Goal: Task Accomplishment & Management: Use online tool/utility

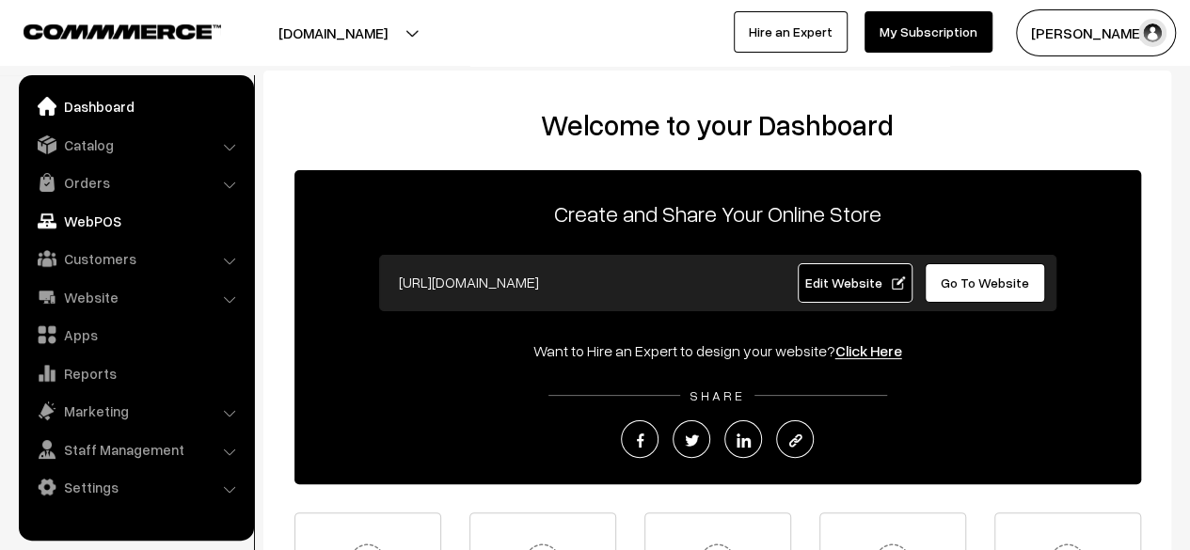
click at [90, 225] on link "WebPOS" at bounding box center [136, 221] width 224 height 34
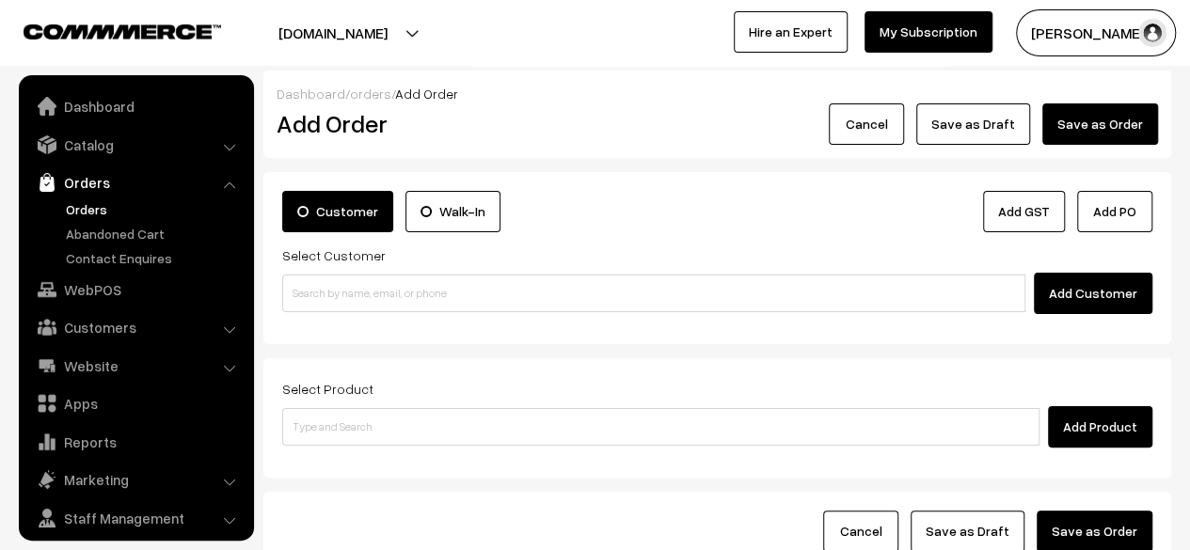
scroll to position [50, 0]
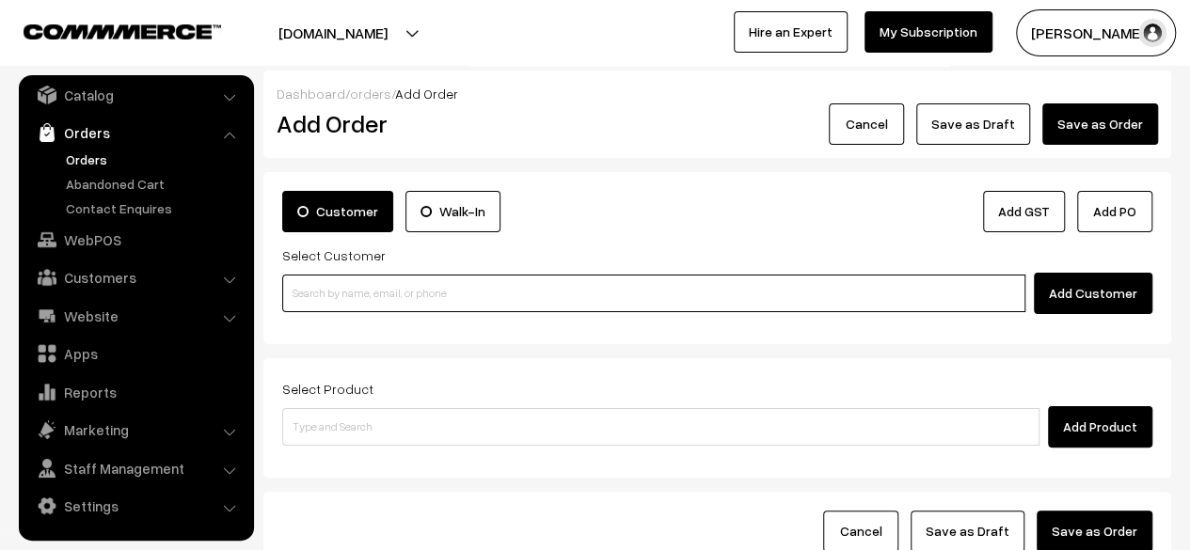
click at [519, 294] on input at bounding box center [653, 294] width 743 height 38
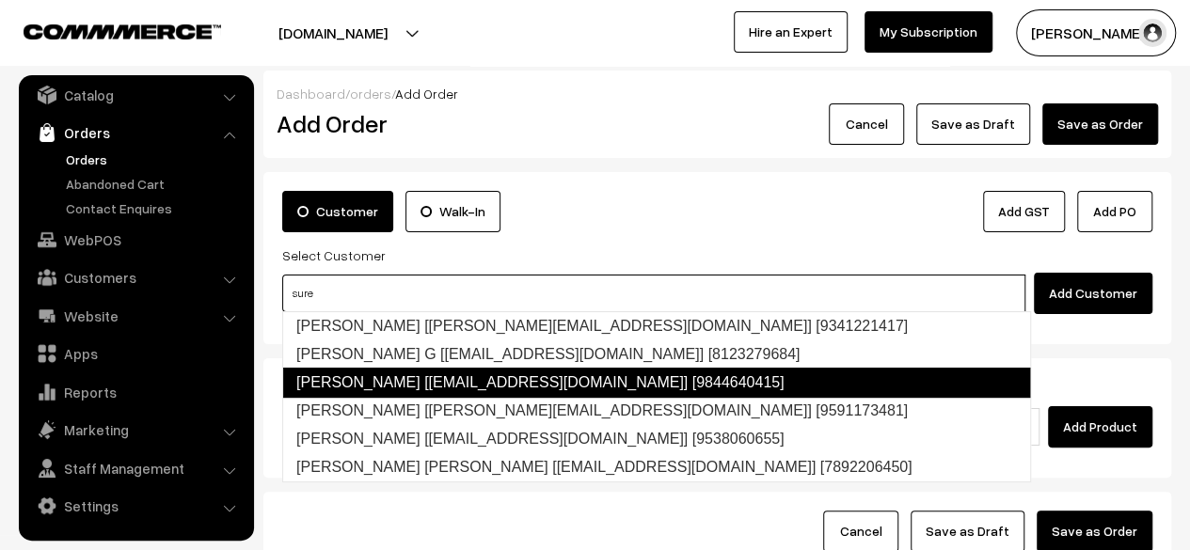
click at [448, 388] on link "[PERSON_NAME] [[EMAIL_ADDRESS][DOMAIN_NAME]] [9844640415]" at bounding box center [656, 383] width 749 height 30
type input "sure"
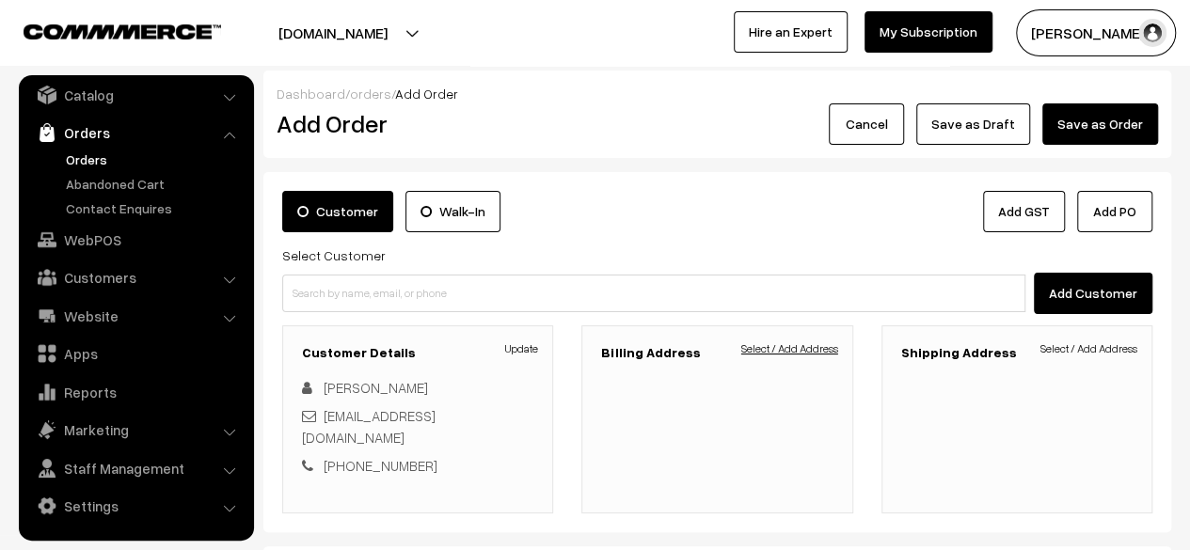
click at [809, 349] on link "Select / Add Address" at bounding box center [789, 348] width 97 height 17
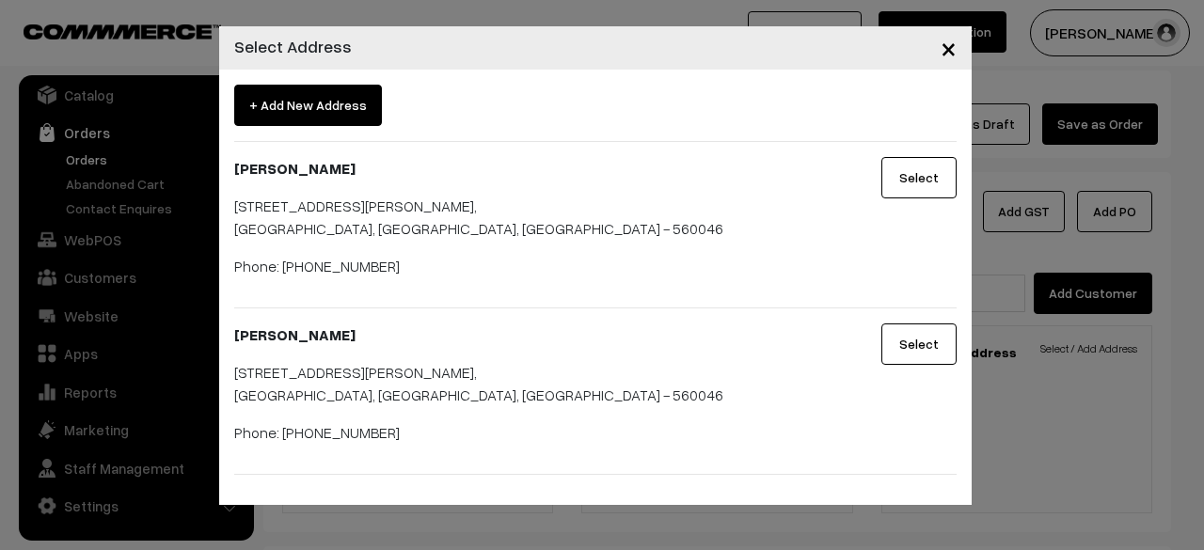
click at [918, 187] on button "Select" at bounding box center [918, 177] width 75 height 41
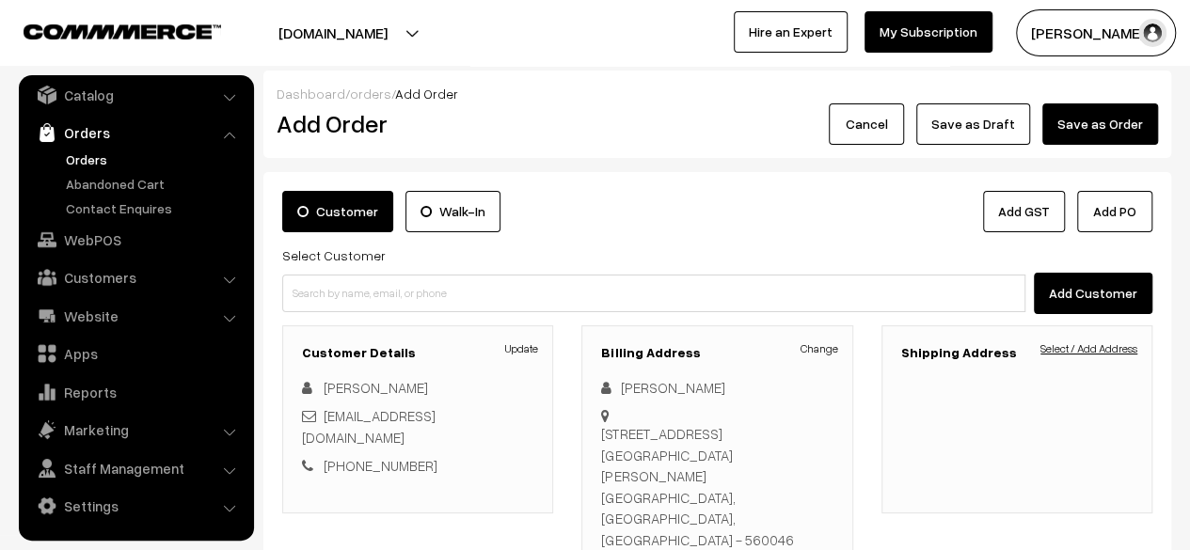
click at [1059, 348] on link "Select / Add Address" at bounding box center [1088, 348] width 97 height 17
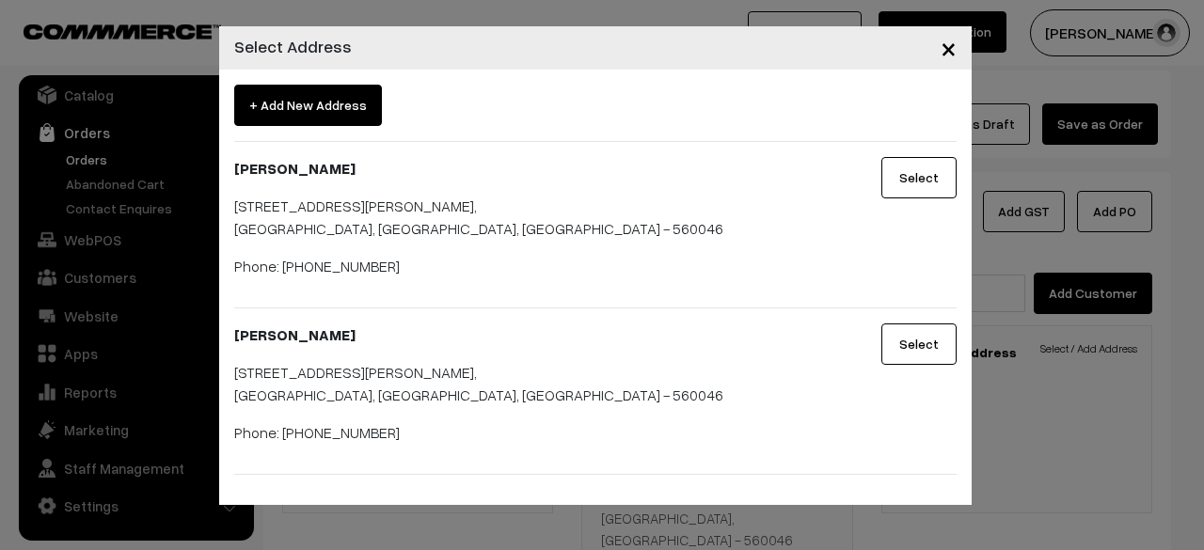
click at [920, 348] on button "Select" at bounding box center [918, 344] width 75 height 41
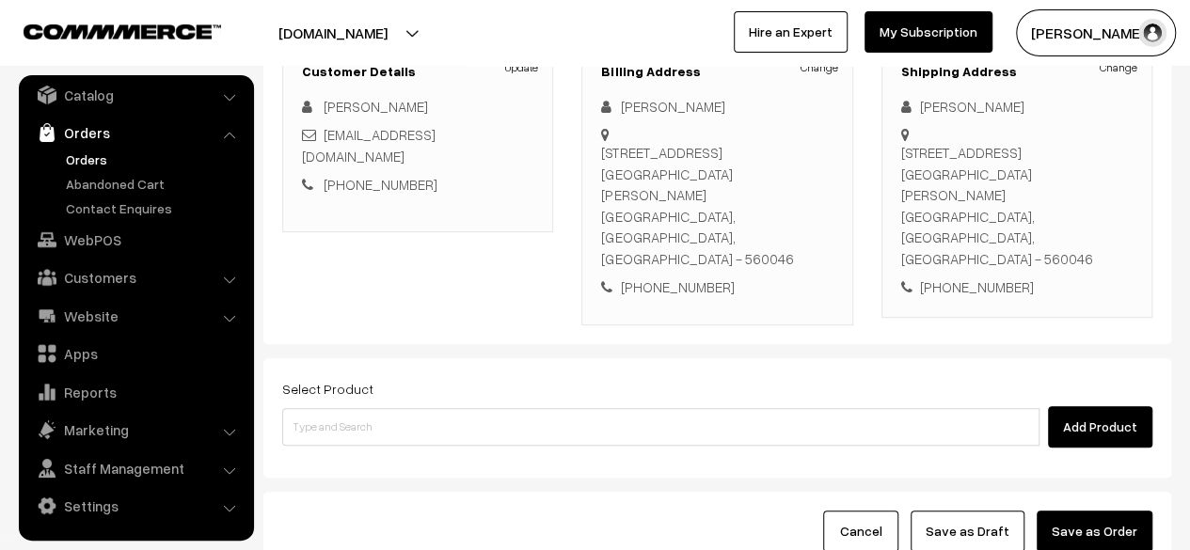
scroll to position [282, 0]
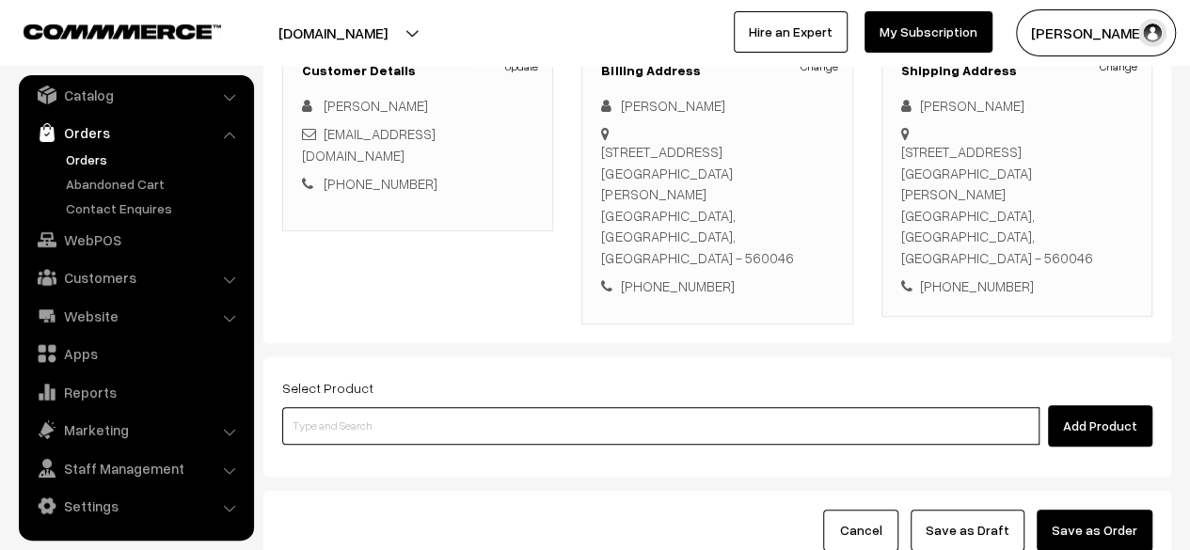
click at [451, 407] on input at bounding box center [660, 426] width 757 height 38
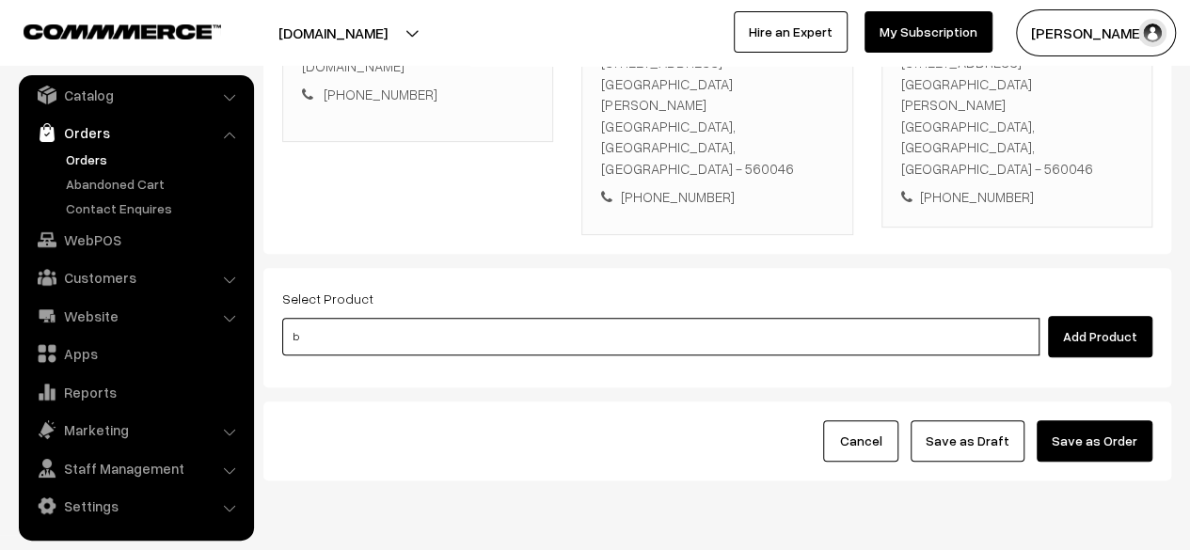
type input "br"
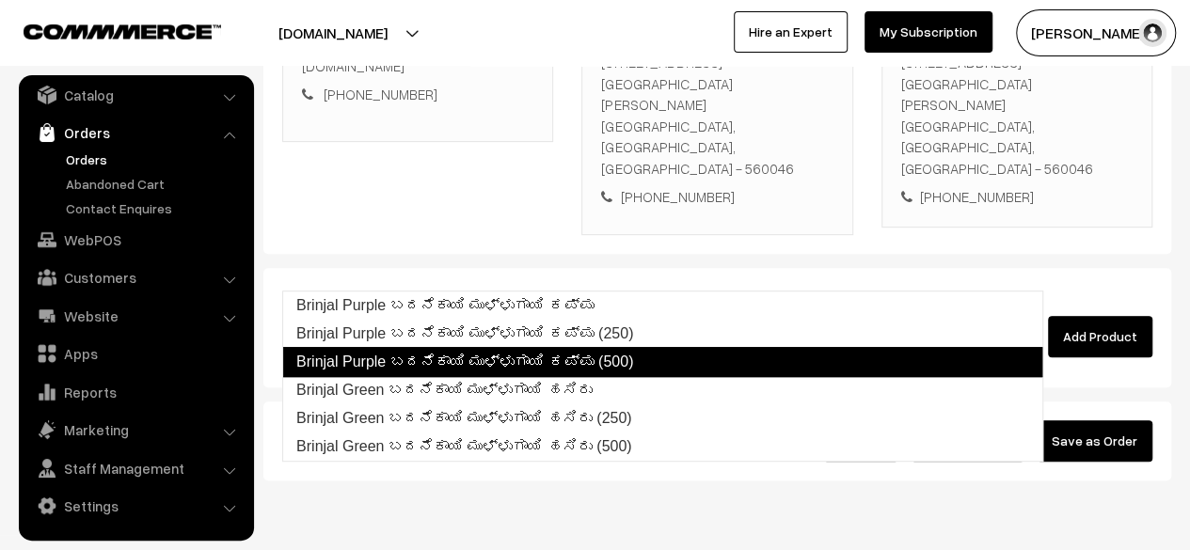
click at [595, 361] on link "Brinjal Purple ಬದನೆಕಾಯಿ ಮುಳ್ಳುಗಾಯಿ ಕಪ್ಪು (500)" at bounding box center [662, 362] width 761 height 30
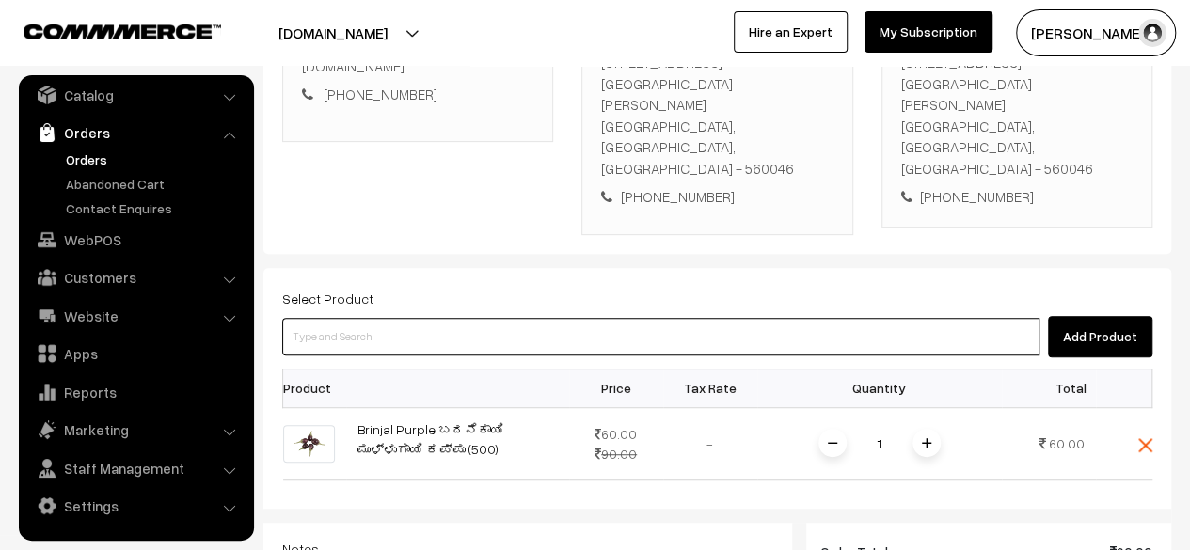
click at [406, 318] on input at bounding box center [660, 337] width 757 height 38
type input "cu"
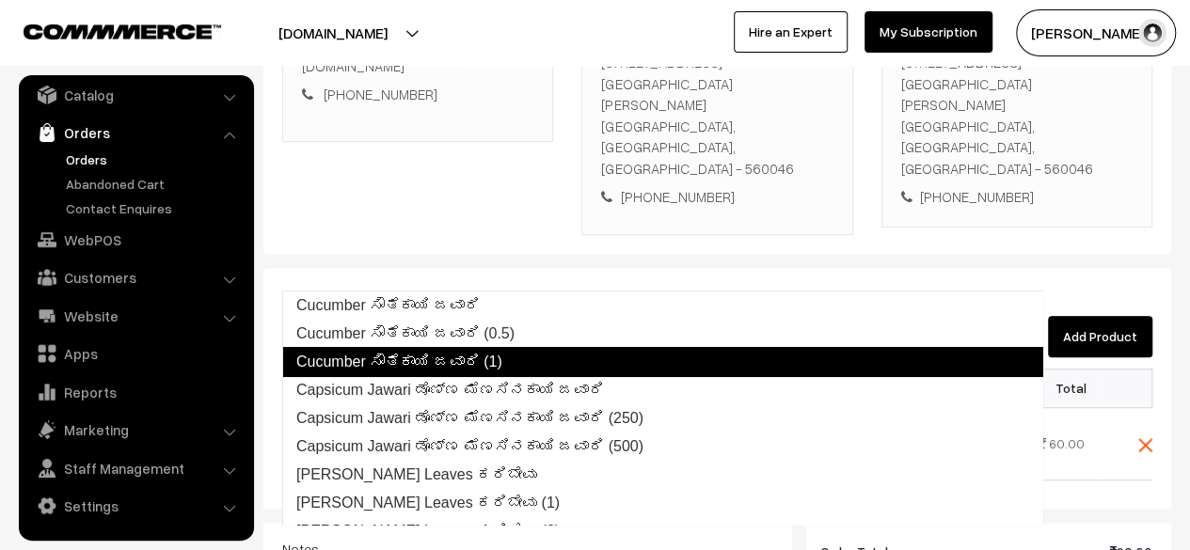
click at [437, 356] on link "Cucumber ಸೌತೆಕಾಯಿ ಜವಾರಿ (1)" at bounding box center [662, 362] width 761 height 30
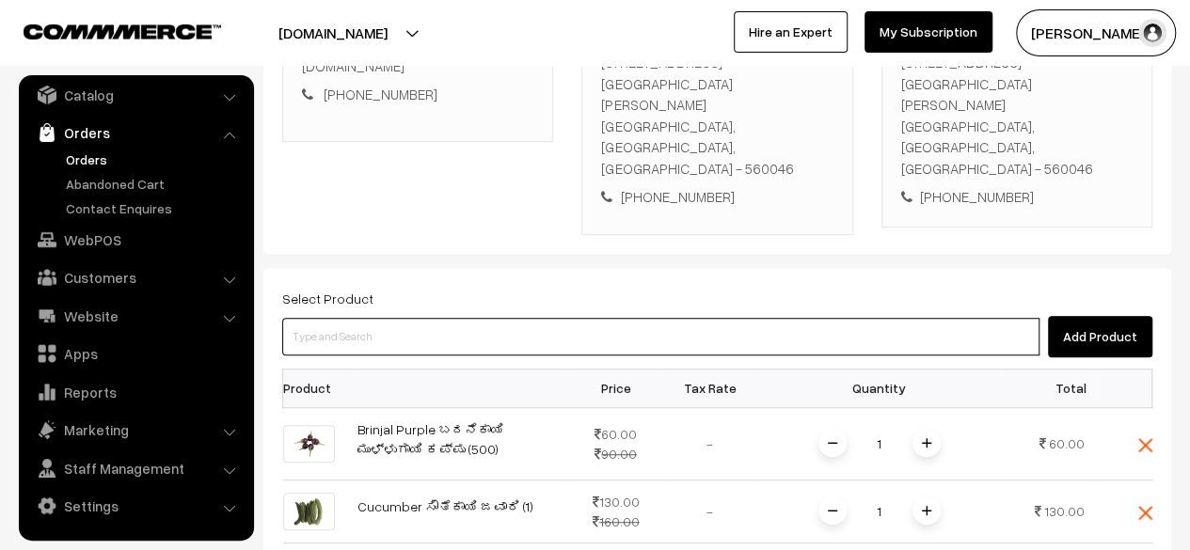
click at [417, 318] on input at bounding box center [660, 337] width 757 height 38
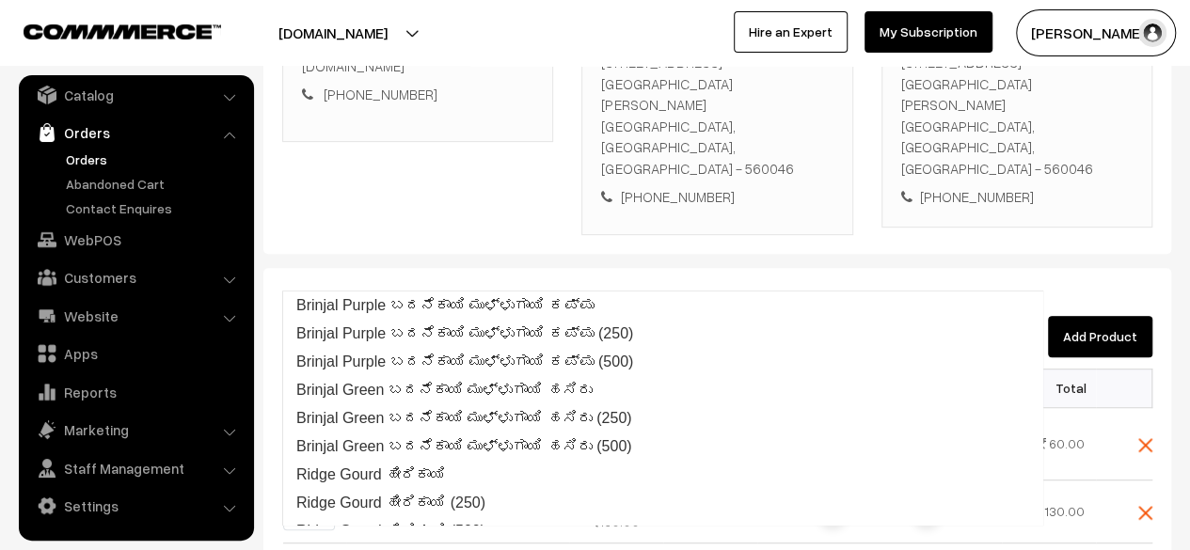
type input "rid"
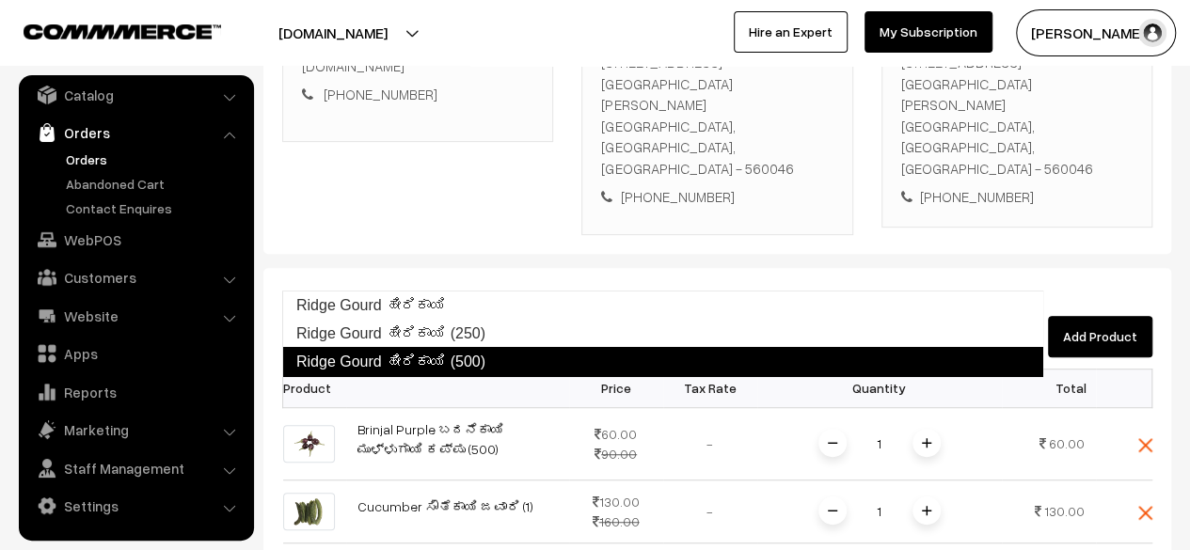
click at [491, 358] on link "Ridge Gourd ಹೀರಿಕಾಯಿ (500)" at bounding box center [662, 362] width 761 height 30
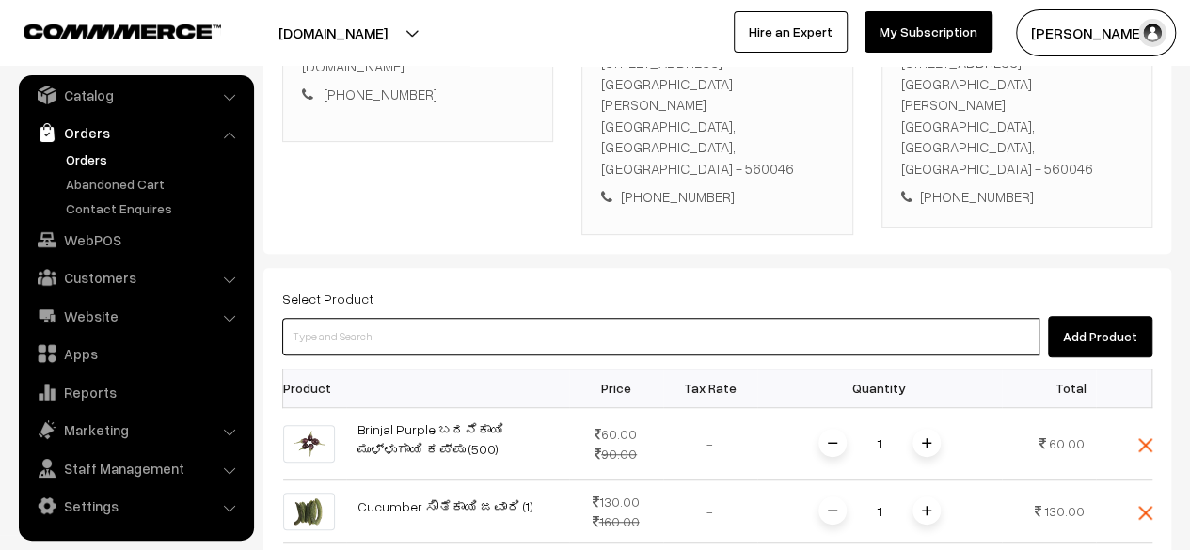
click at [436, 318] on input at bounding box center [660, 337] width 757 height 38
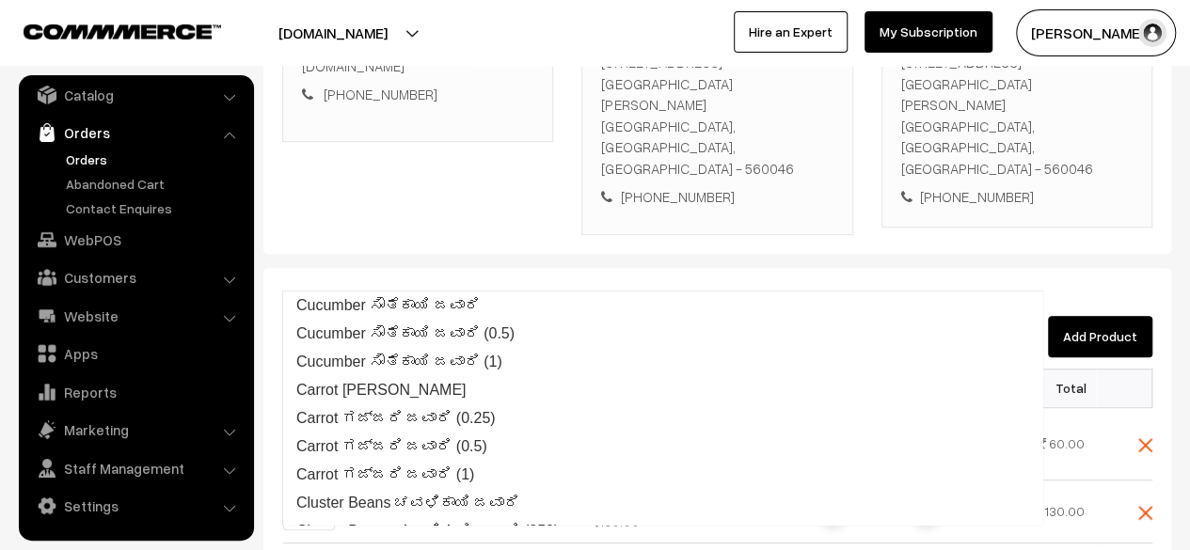
type input "cl"
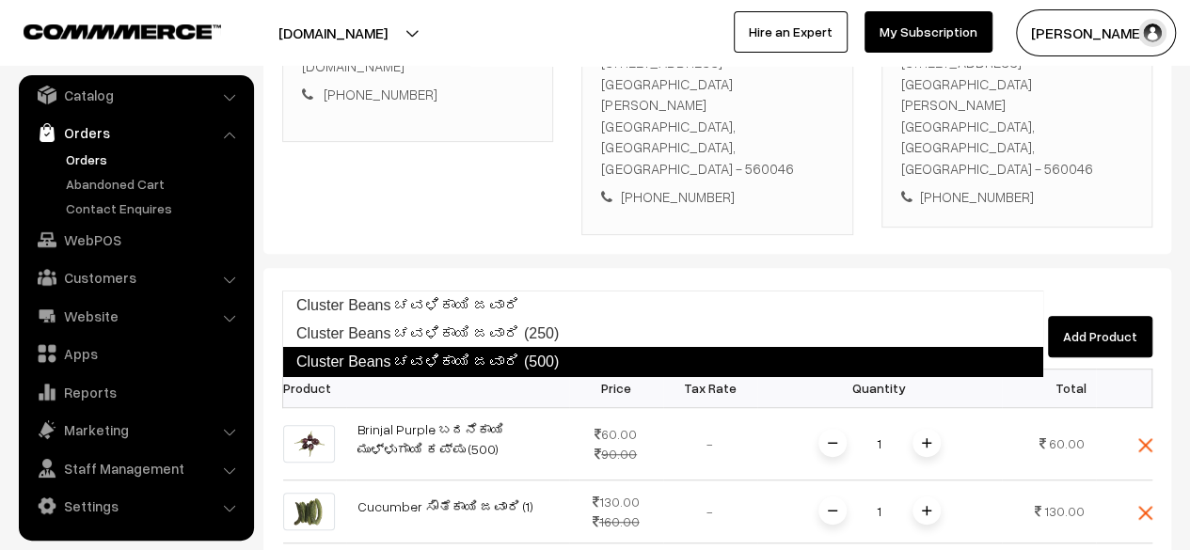
click at [472, 365] on link "Cluster Beans ಚವಳಿಕಾಯಿ ಜವಾರಿ (500)" at bounding box center [662, 362] width 761 height 30
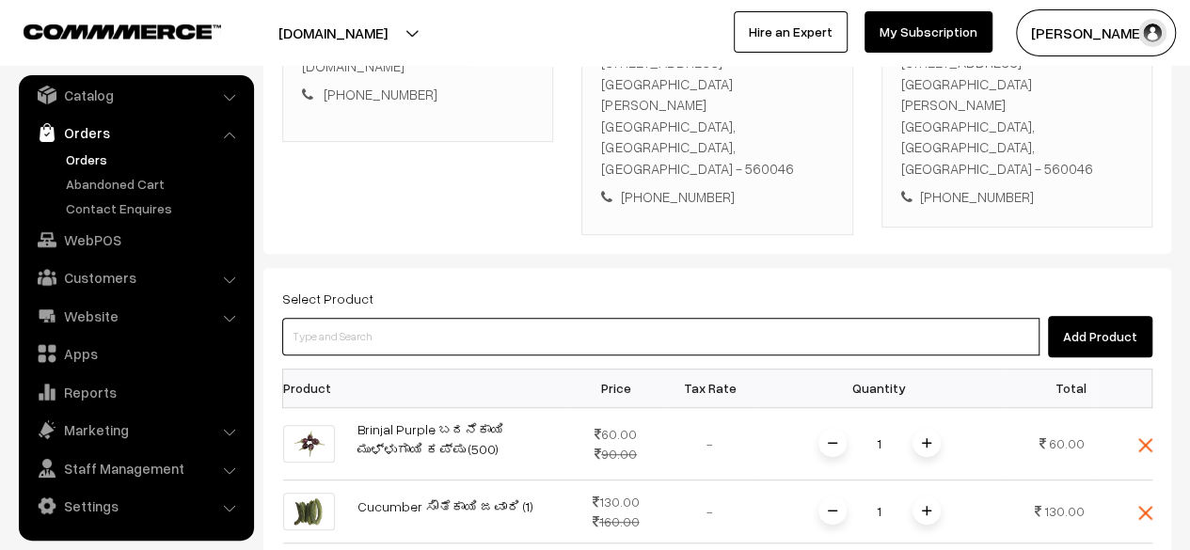
click at [437, 318] on input at bounding box center [660, 337] width 757 height 38
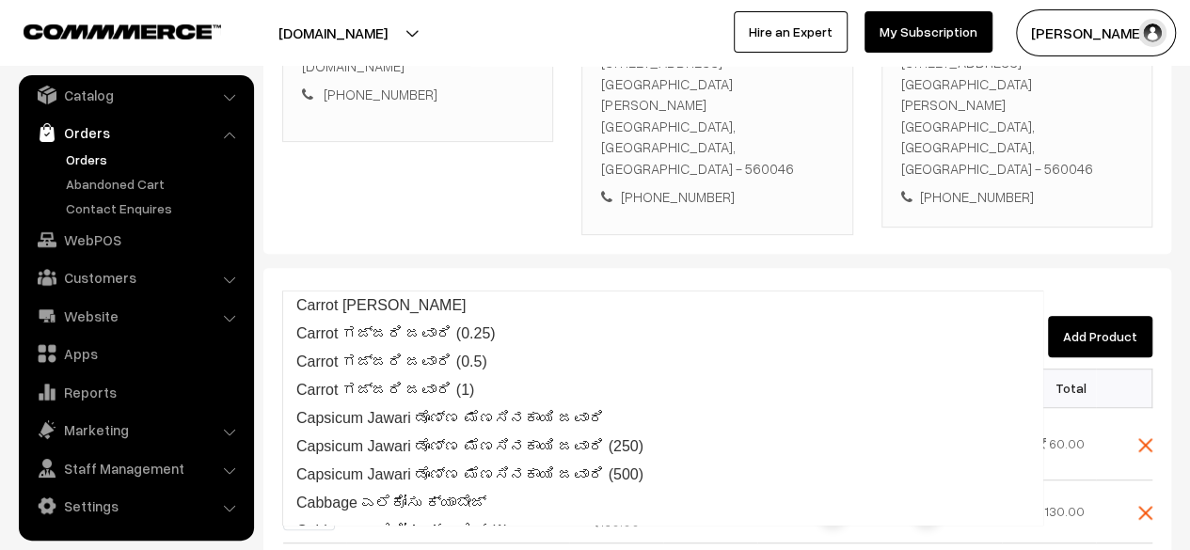
type input "cap"
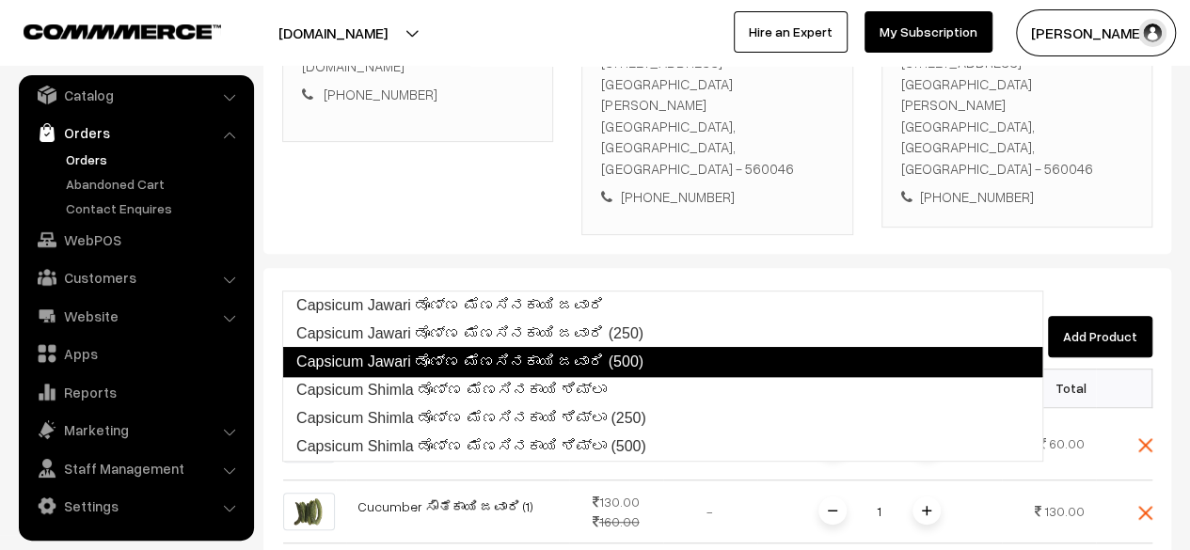
click at [507, 360] on link "Capsicum Jawari ಡೊಣ್ಣ ಮೆಣಸಿನಕಾಯಿ ಜವಾರಿ (500)" at bounding box center [662, 362] width 761 height 30
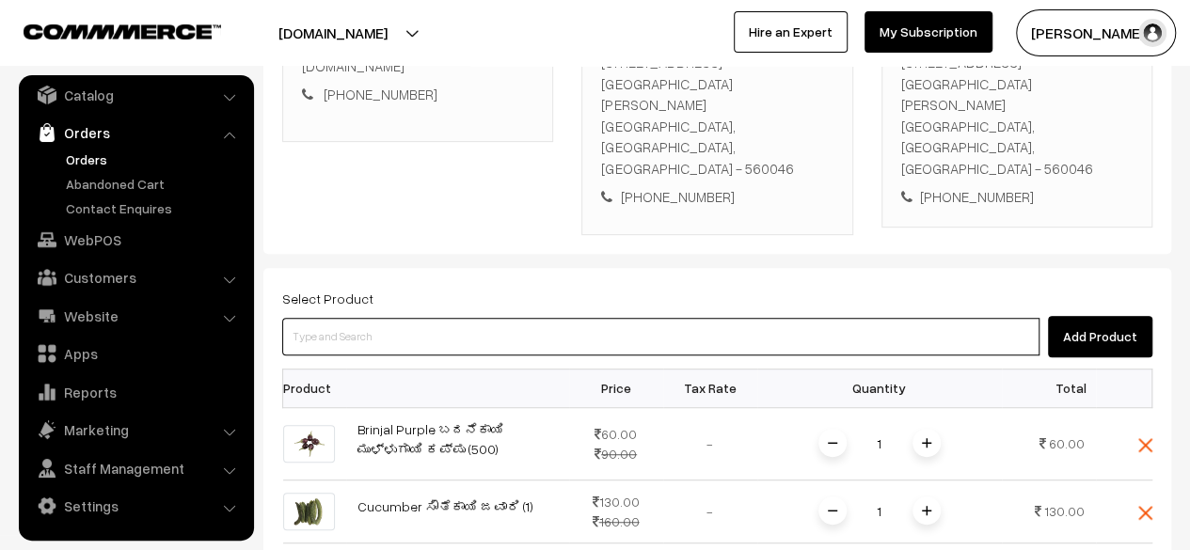
click at [453, 318] on input at bounding box center [660, 337] width 757 height 38
type input "chil"
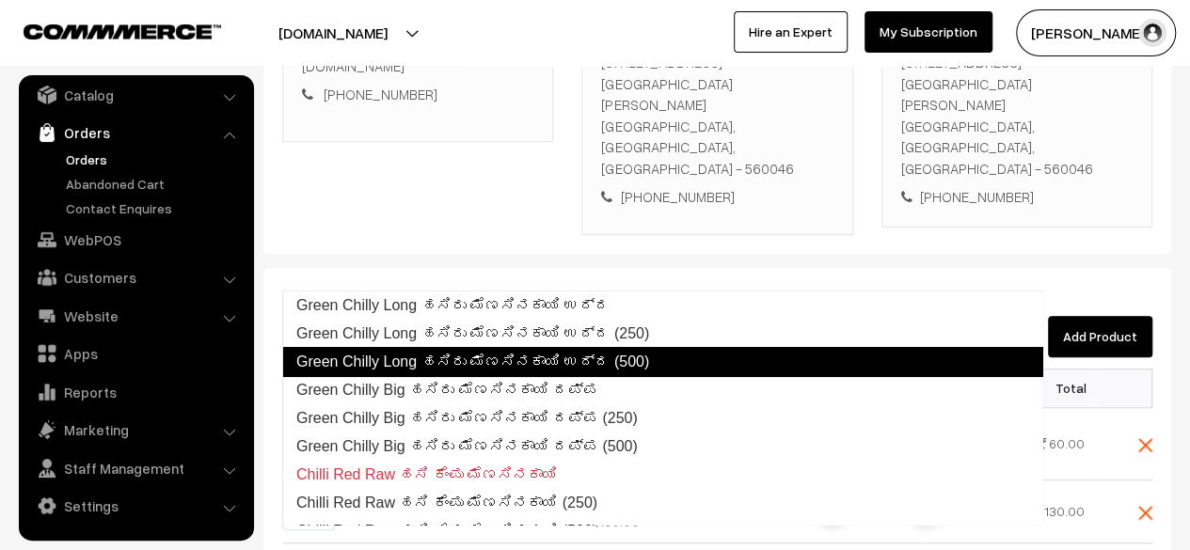
click at [518, 362] on link "Green Chilly Long ಹಸಿರು ಮೆಣಸಿನಕಾಯಿ ಉದ್ದ (500)" at bounding box center [662, 362] width 761 height 30
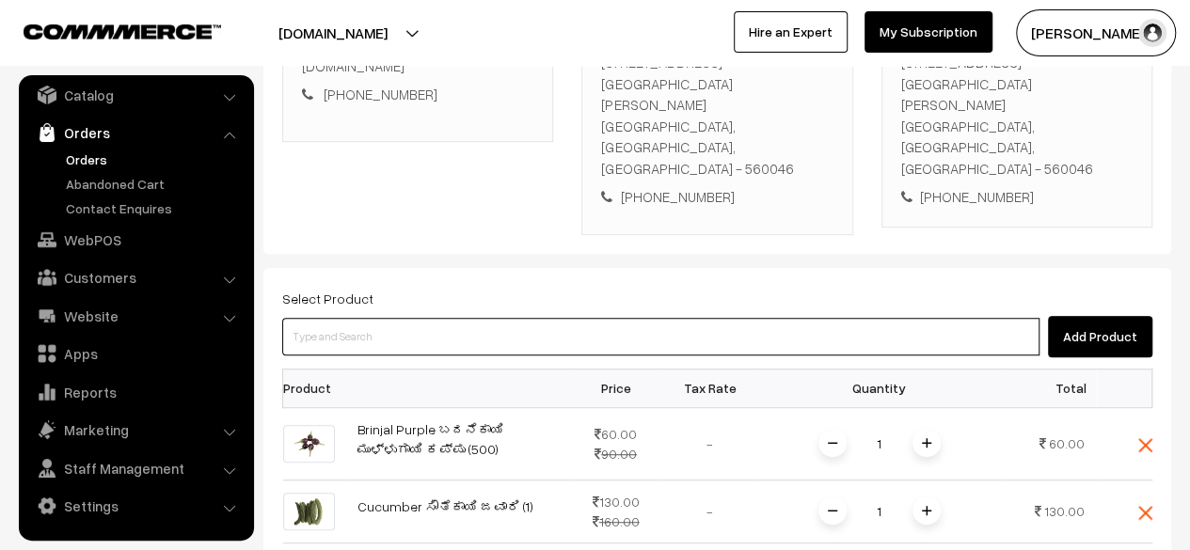
click at [421, 318] on input at bounding box center [660, 337] width 757 height 38
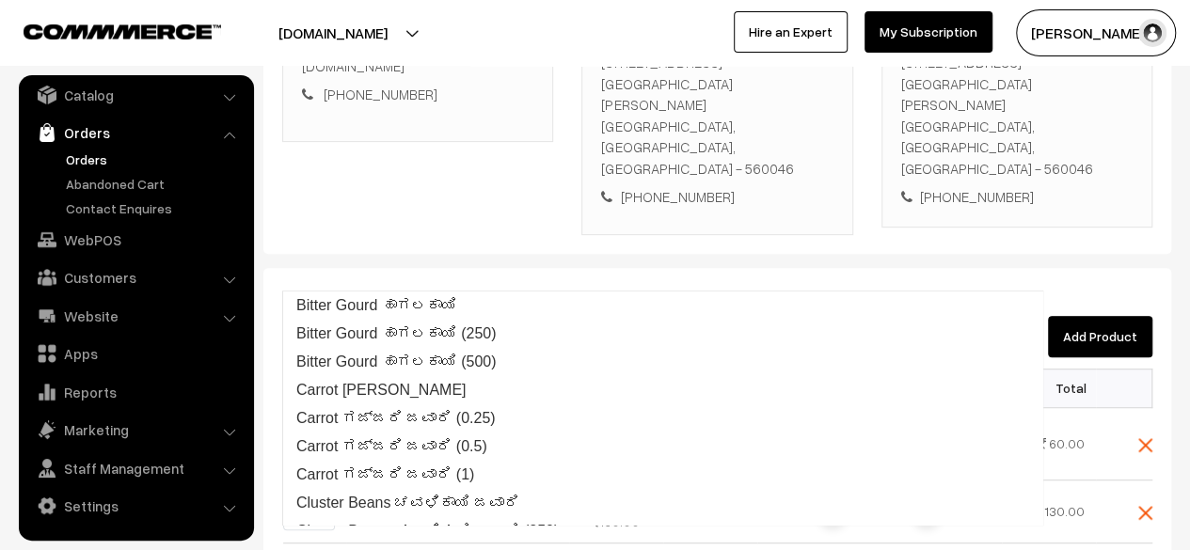
type input "[PERSON_NAME]"
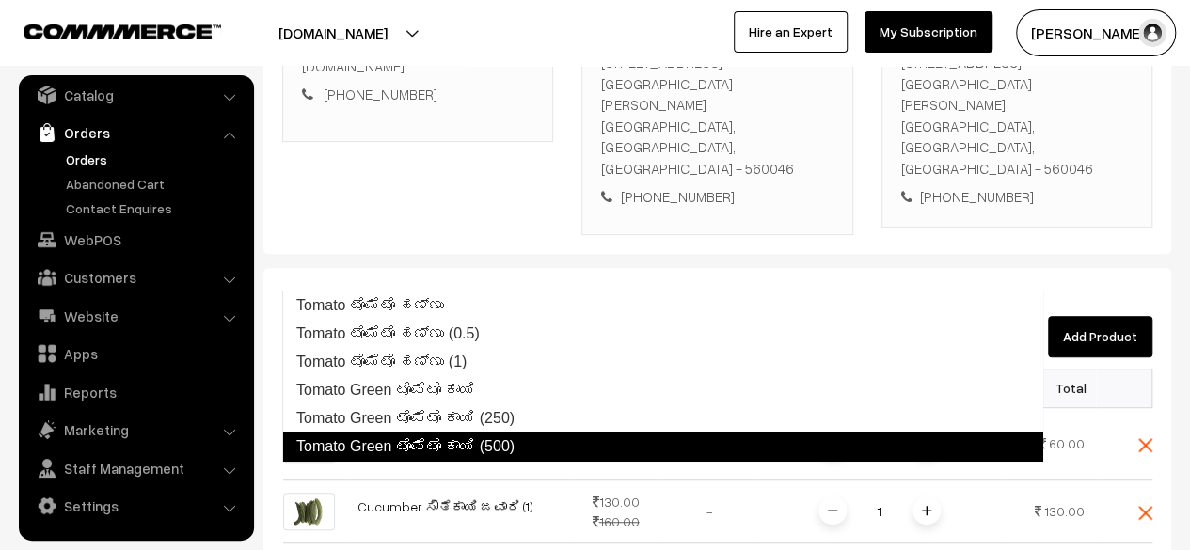
click at [510, 442] on link "Tomato Green ಟೊಮೆಟೊ ಕಾಯಿ (500)" at bounding box center [662, 447] width 761 height 30
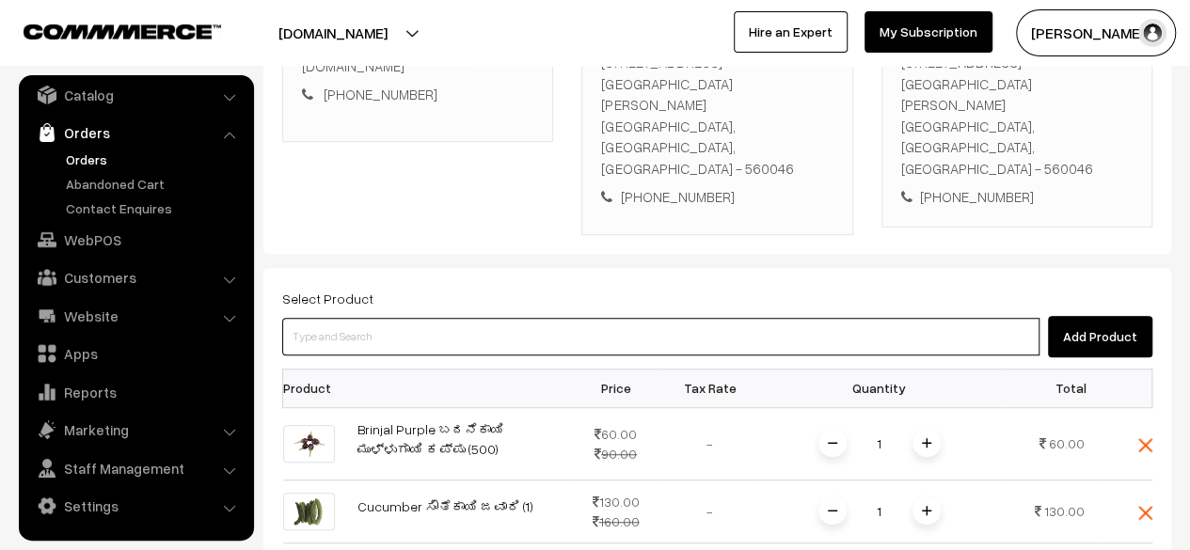
click at [415, 318] on input at bounding box center [660, 337] width 757 height 38
type input "rad"
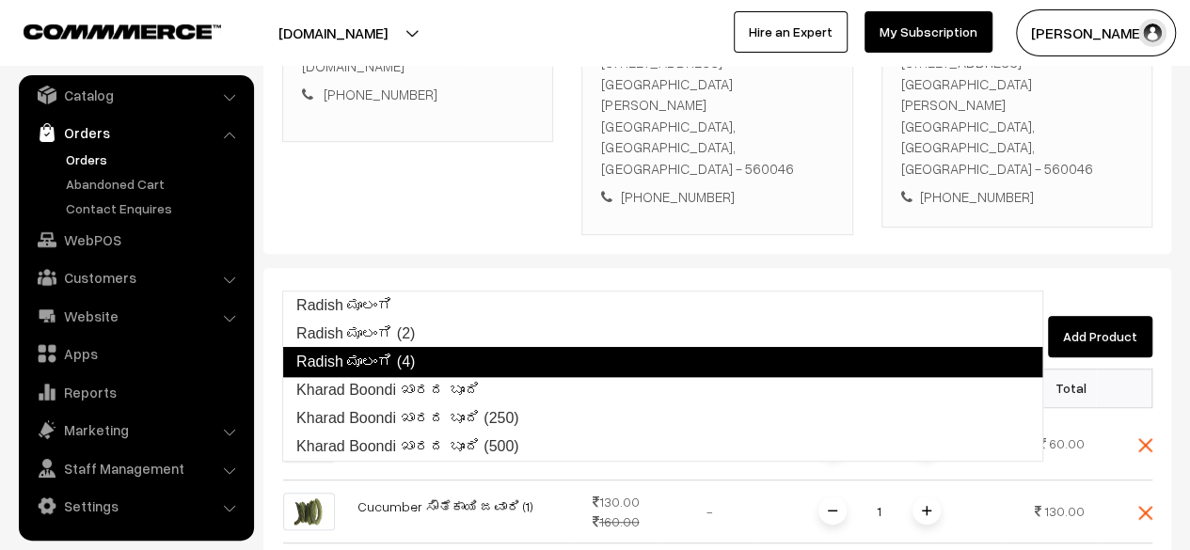
click at [436, 366] on link "Radish ಮೂಲಂಗಿ (4)" at bounding box center [662, 362] width 761 height 30
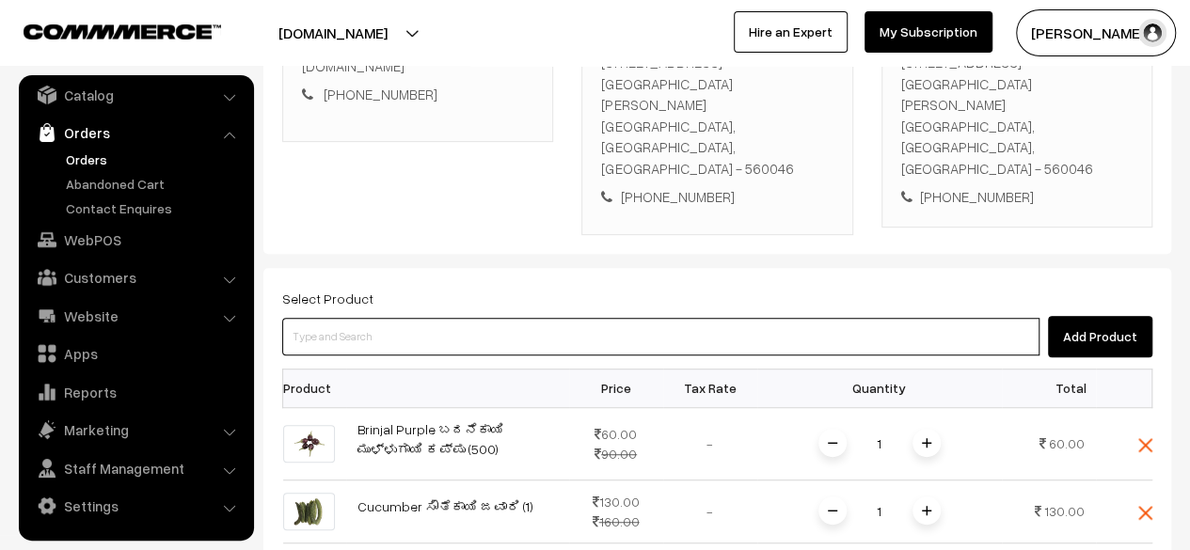
click at [391, 318] on input at bounding box center [660, 337] width 757 height 38
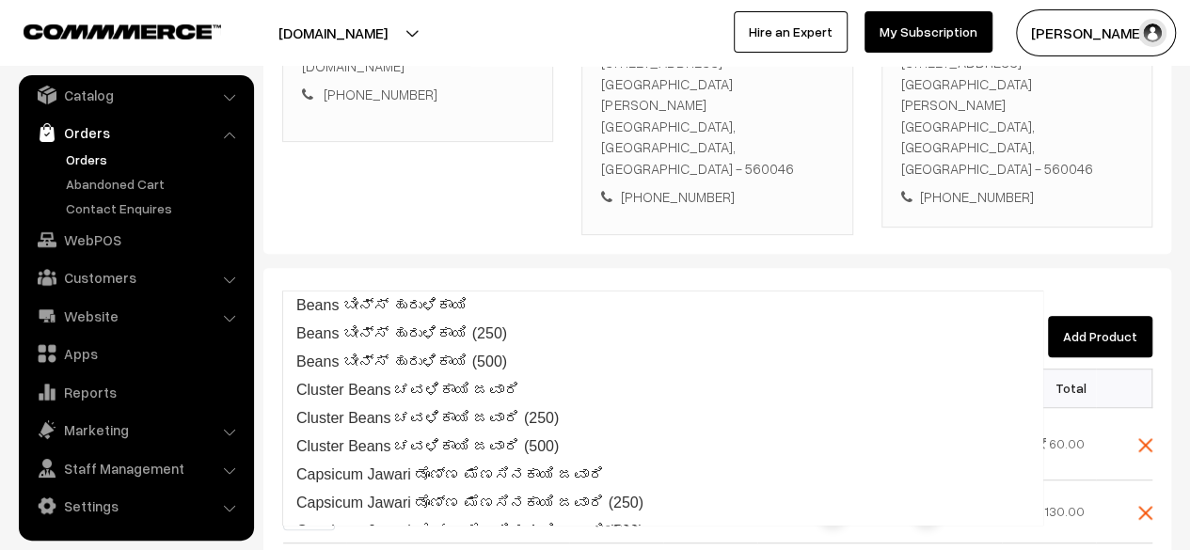
type input "spr"
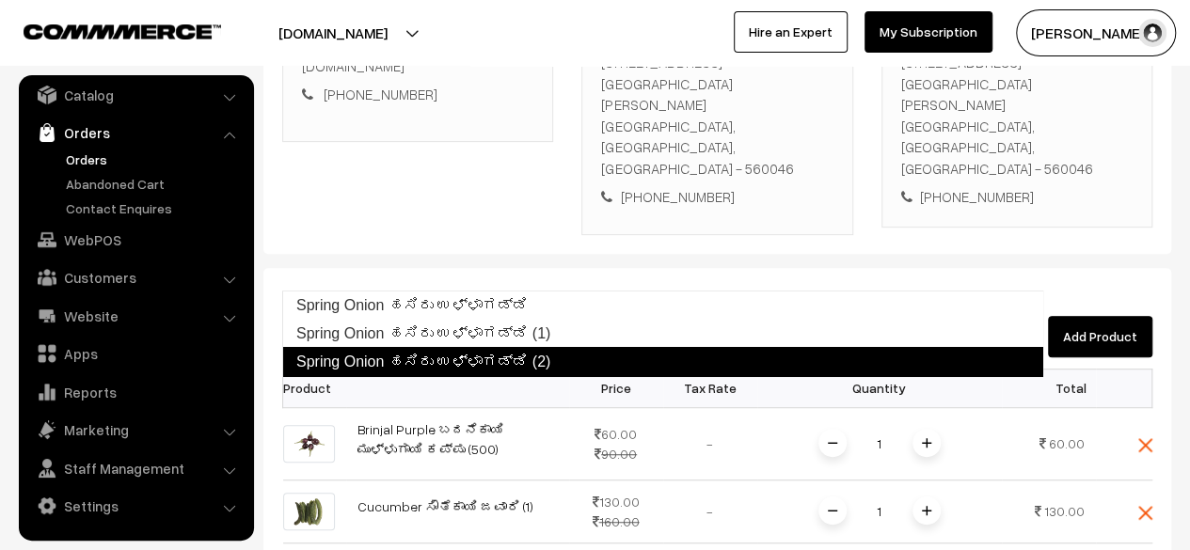
click at [480, 366] on link "Spring Onion ಹಸಿರು ಉಳ್ಳಾಗಡ್ಡಿ (2)" at bounding box center [662, 362] width 761 height 30
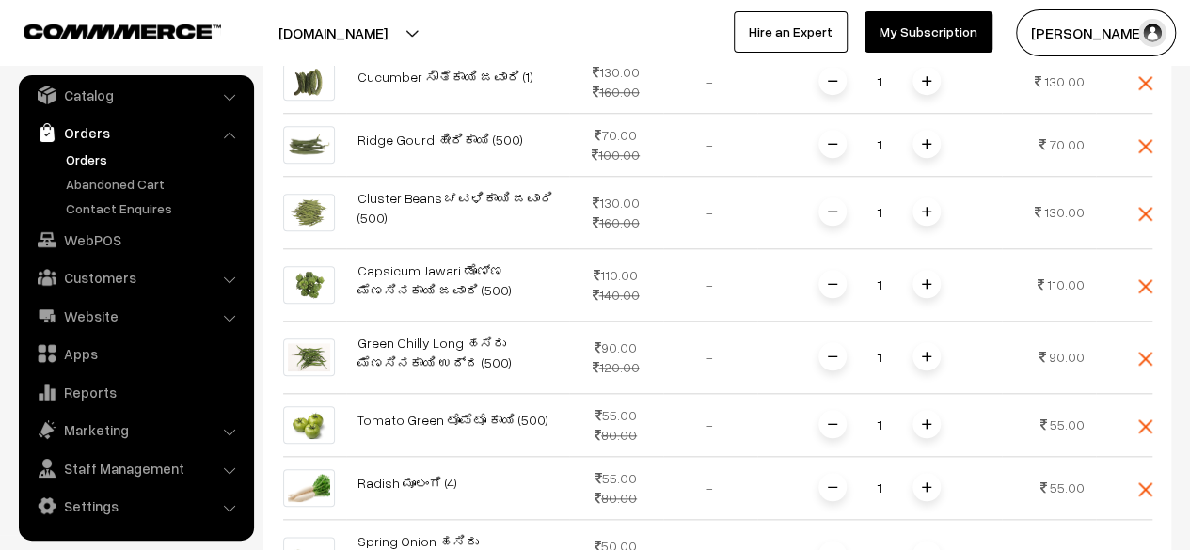
scroll to position [930, 0]
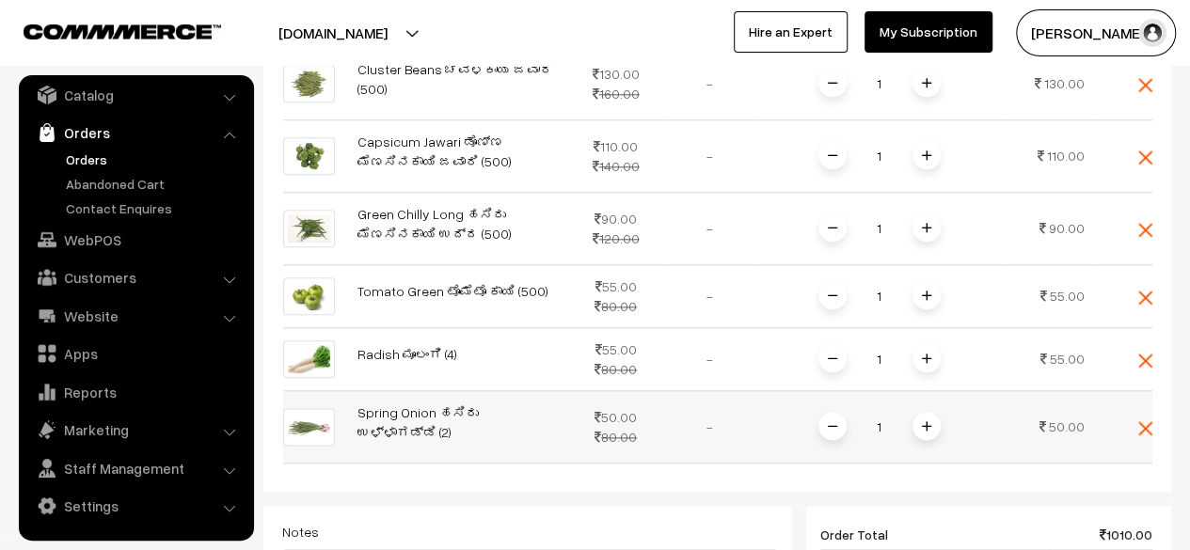
click at [930, 412] on span at bounding box center [926, 426] width 28 height 28
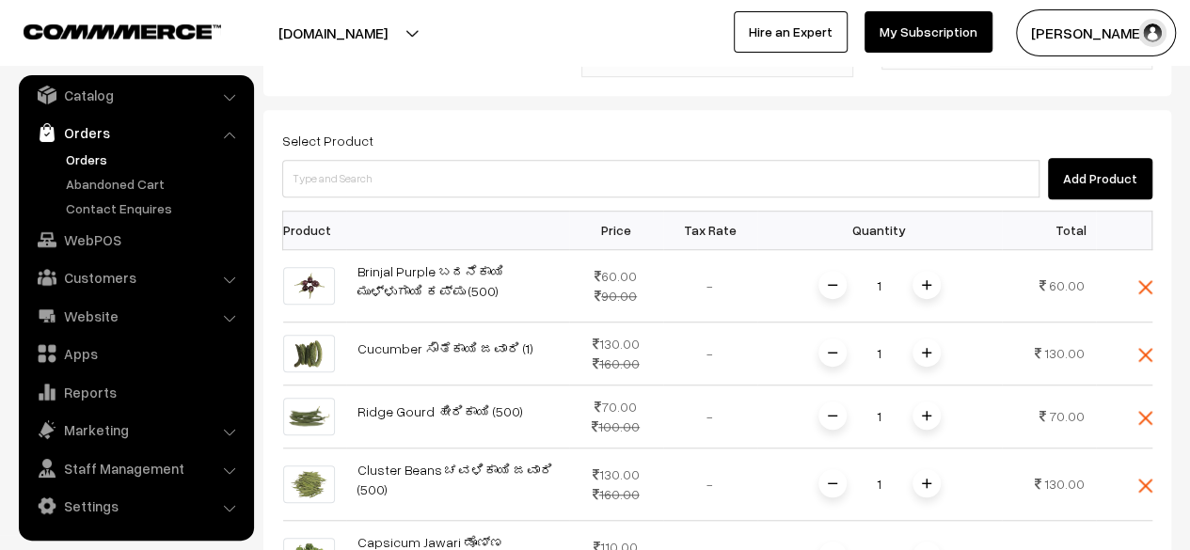
scroll to position [529, 0]
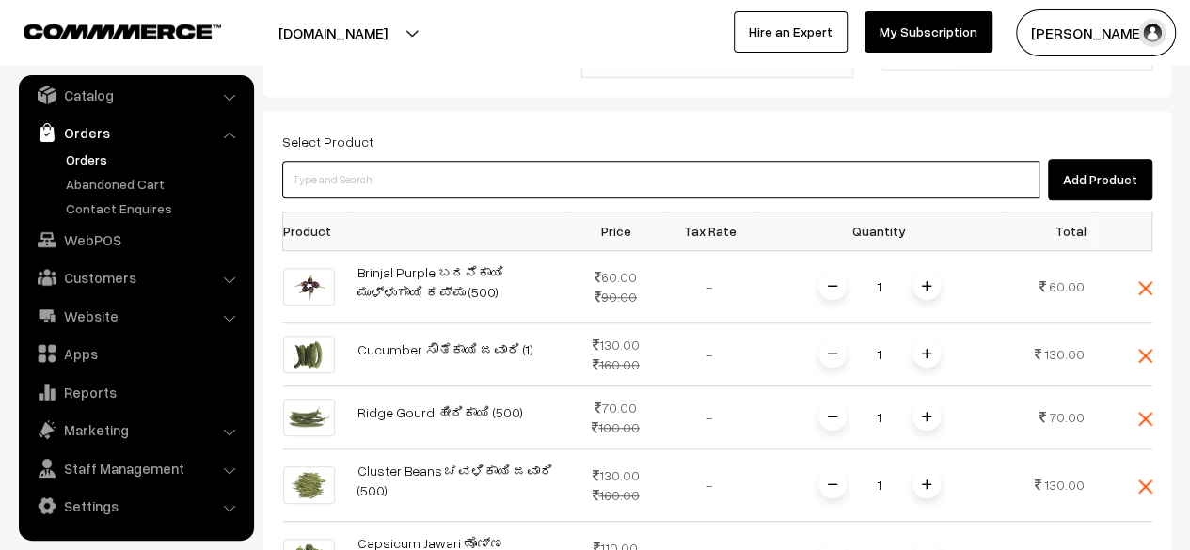
click at [431, 161] on input at bounding box center [660, 180] width 757 height 38
type input "fe"
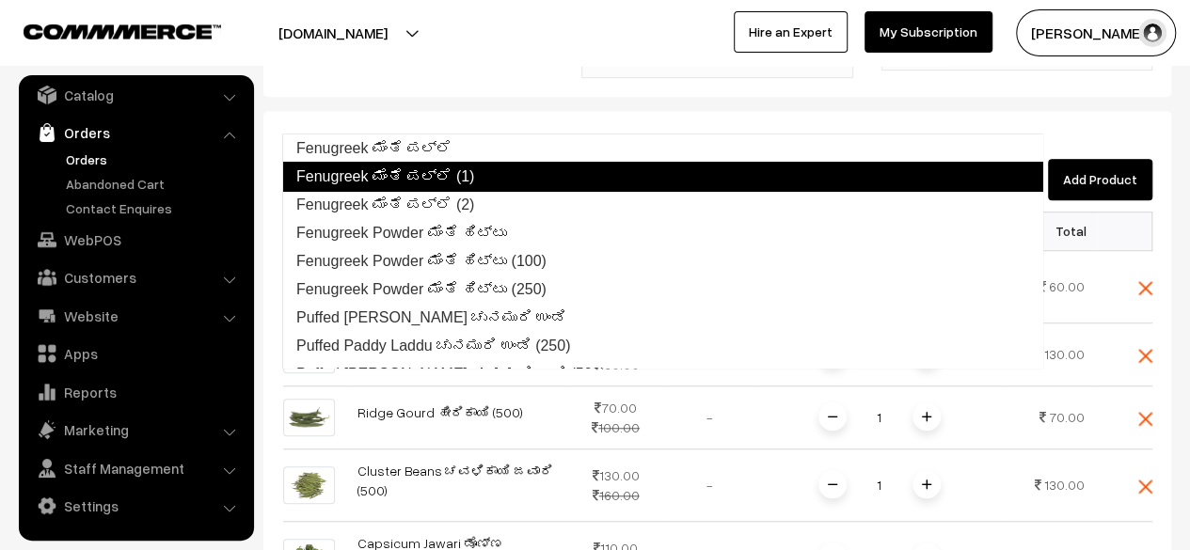
click at [442, 174] on link "Fenugreek ಮೆಂತೆ ಪಲ್ಲೆ (1)" at bounding box center [662, 177] width 761 height 30
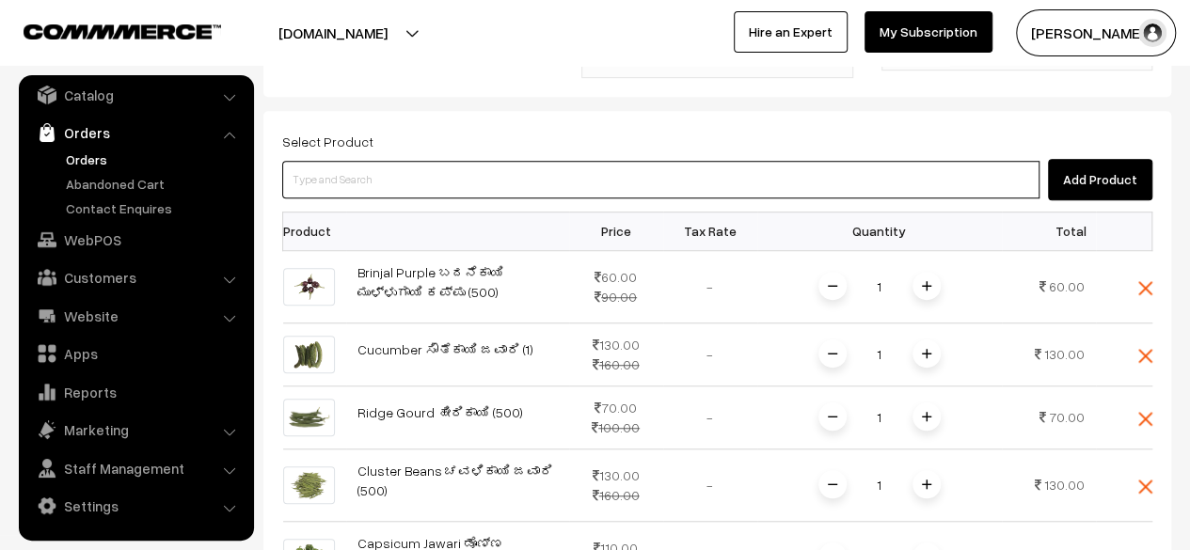
click at [403, 161] on input at bounding box center [660, 180] width 757 height 38
type input "am"
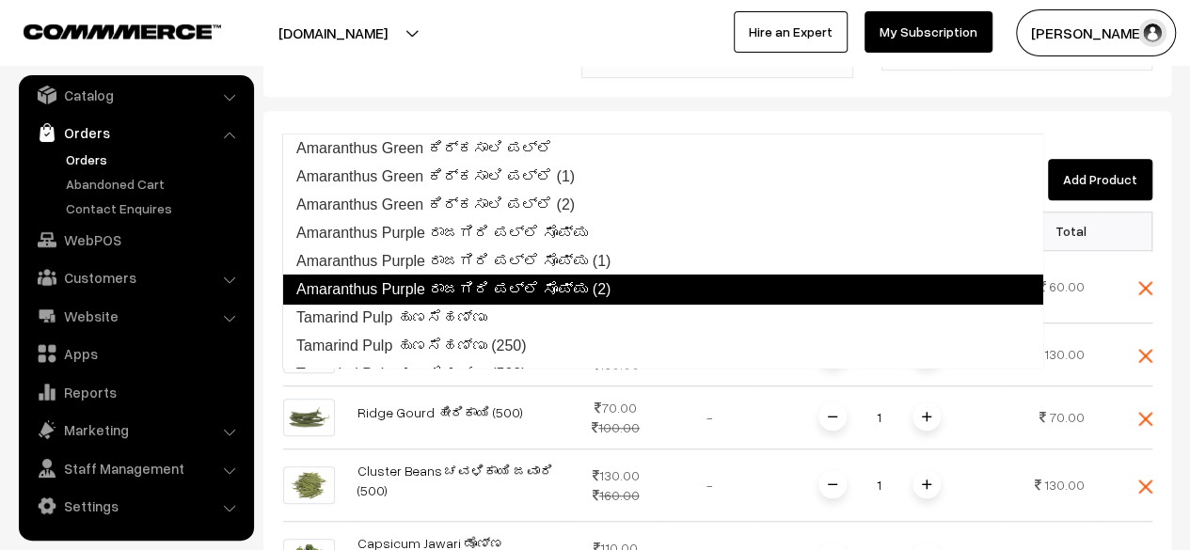
click at [532, 282] on link "Amaranthus Purple ರಾಜಗಿರಿ ಪಲ್ಲೆ ಸೊಪ್ಪು (2)" at bounding box center [662, 290] width 761 height 30
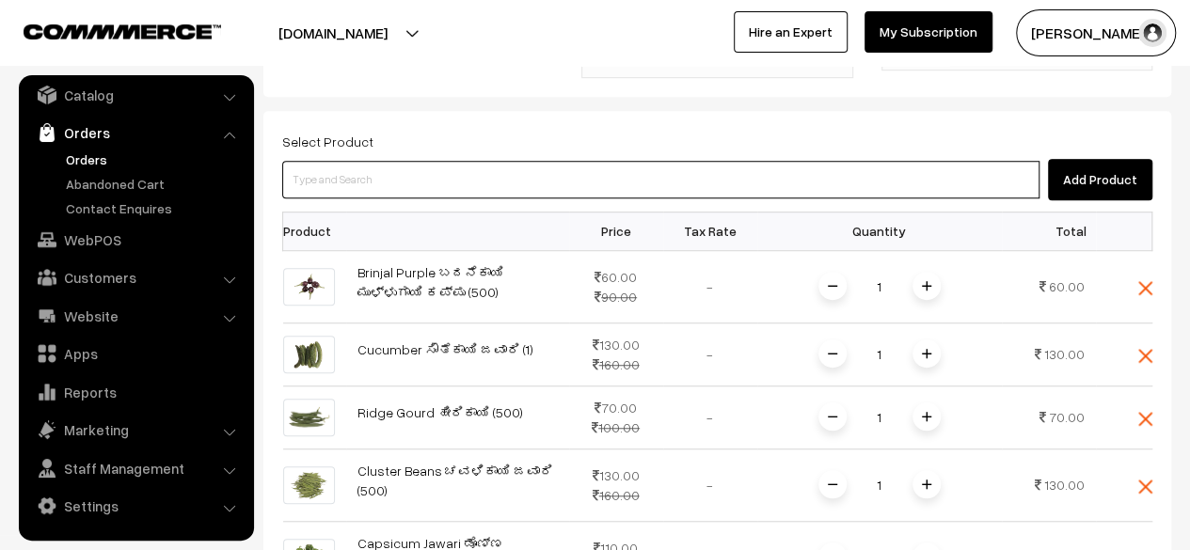
click at [395, 161] on input at bounding box center [660, 180] width 757 height 38
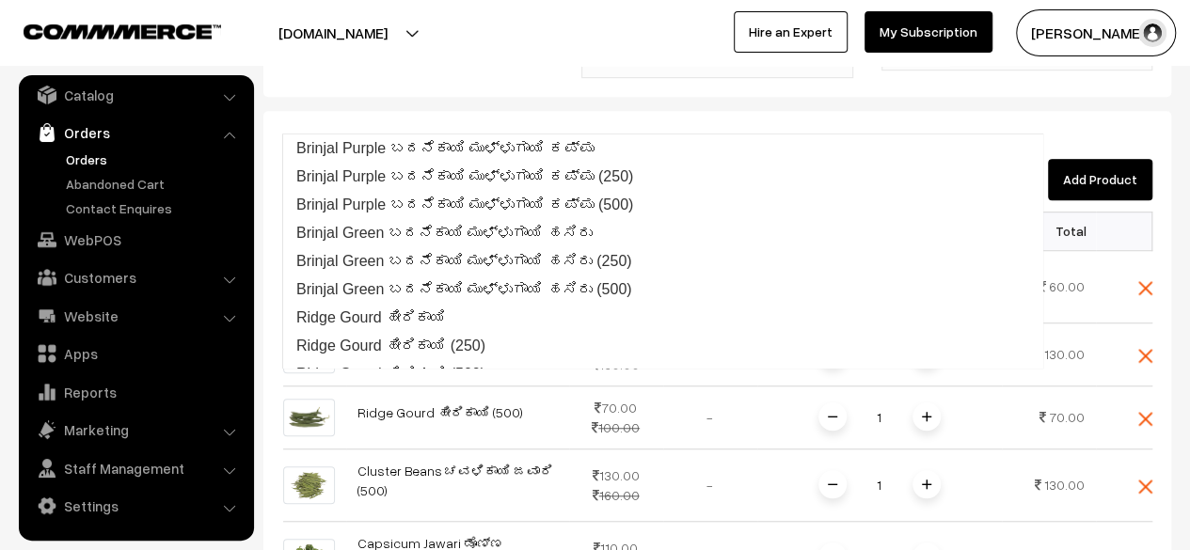
type input "ros"
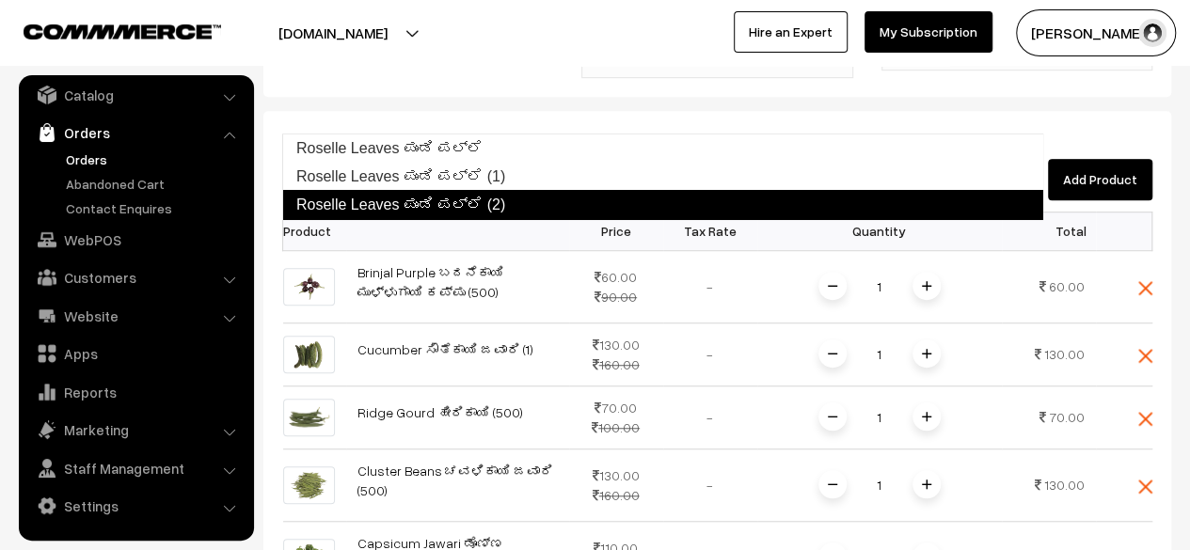
click at [460, 204] on link "Roselle Leaves ಪುಂಡಿ ಪಲ್ಲೆ (2)" at bounding box center [662, 205] width 761 height 30
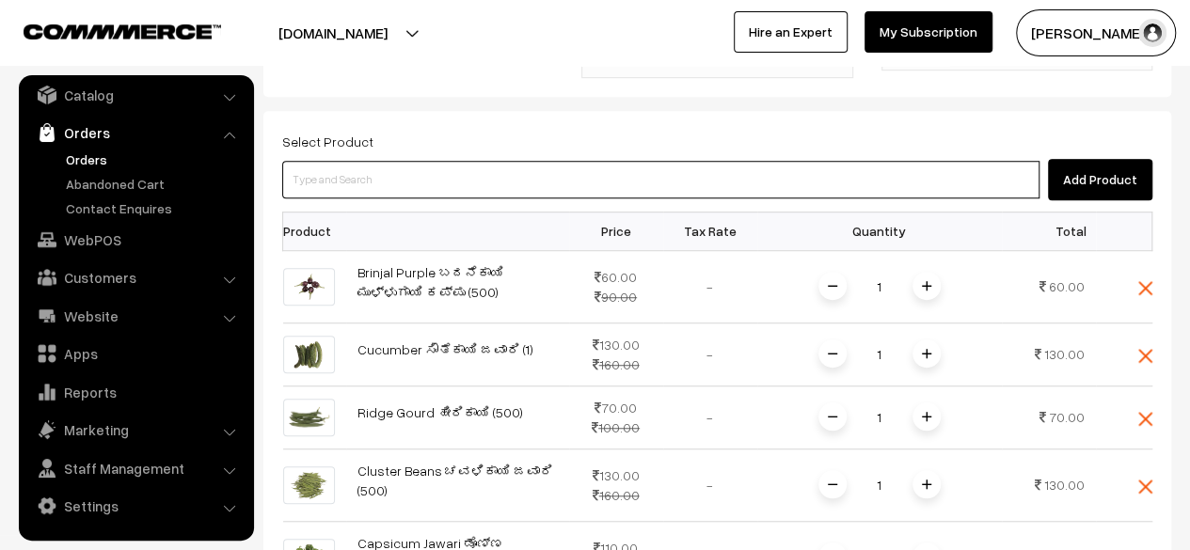
click at [415, 161] on input at bounding box center [660, 180] width 757 height 38
type input "di"
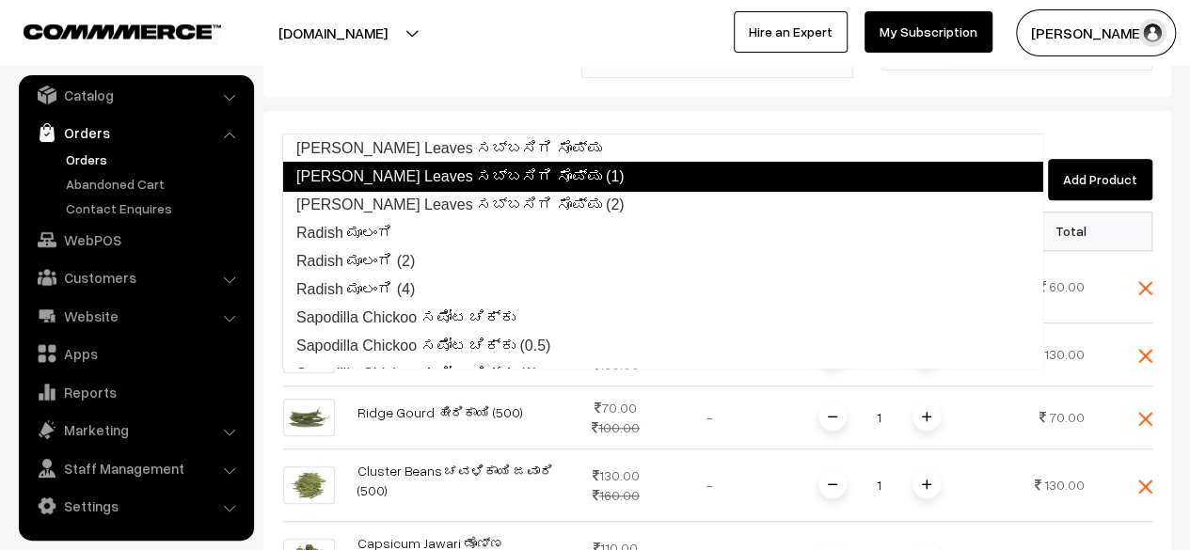
click at [439, 179] on link "[PERSON_NAME] Leaves ಸಬ್ಬಸಿಗಿ ಸೊಪ್ಪು (1)" at bounding box center [662, 177] width 761 height 30
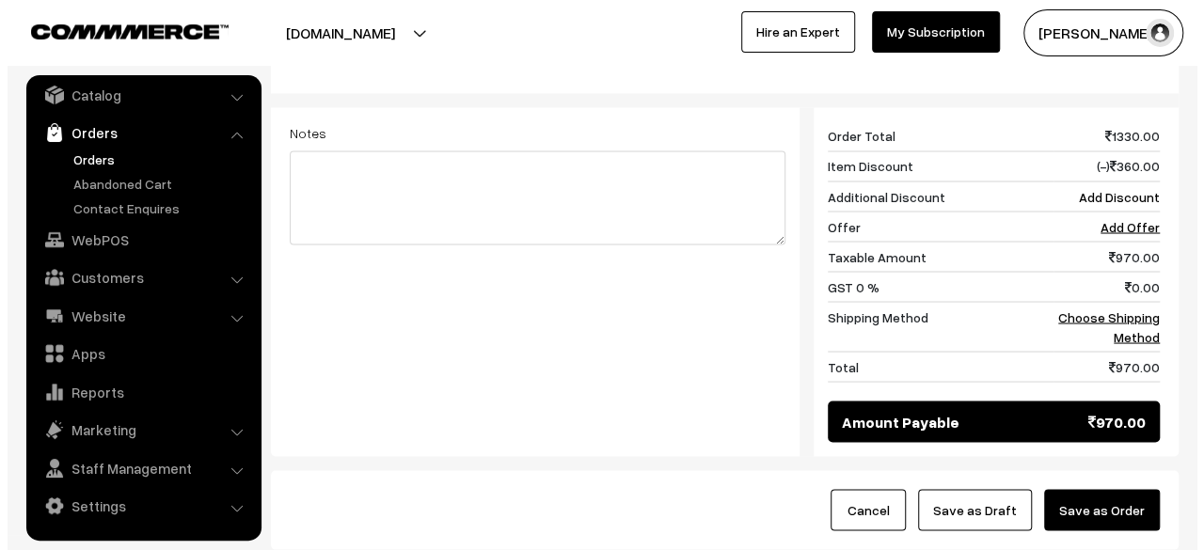
scroll to position [1602, 0]
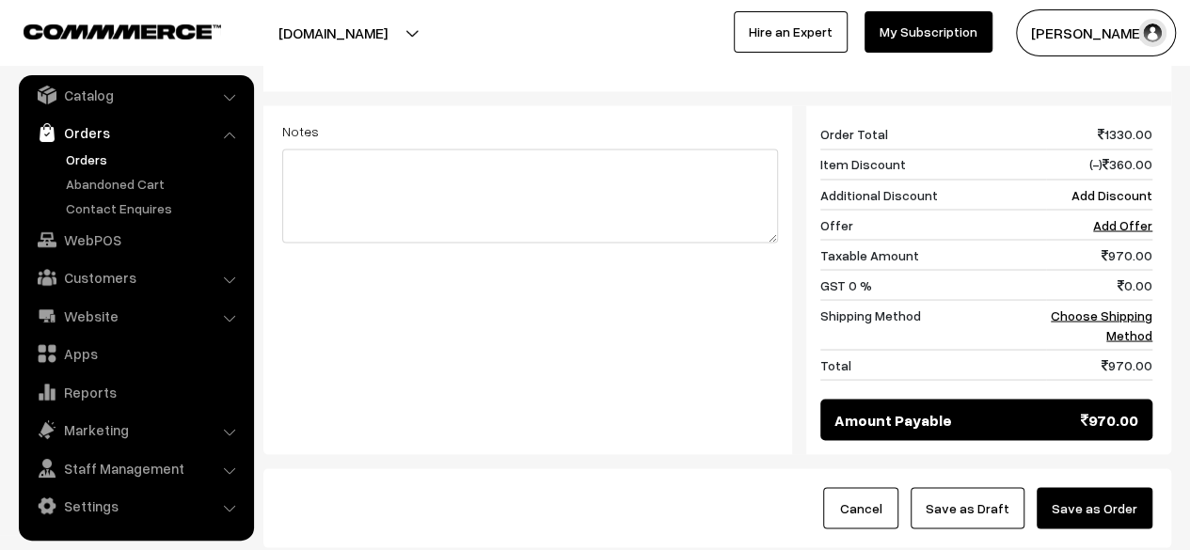
click at [1099, 487] on button "Save as Order" at bounding box center [1094, 507] width 116 height 41
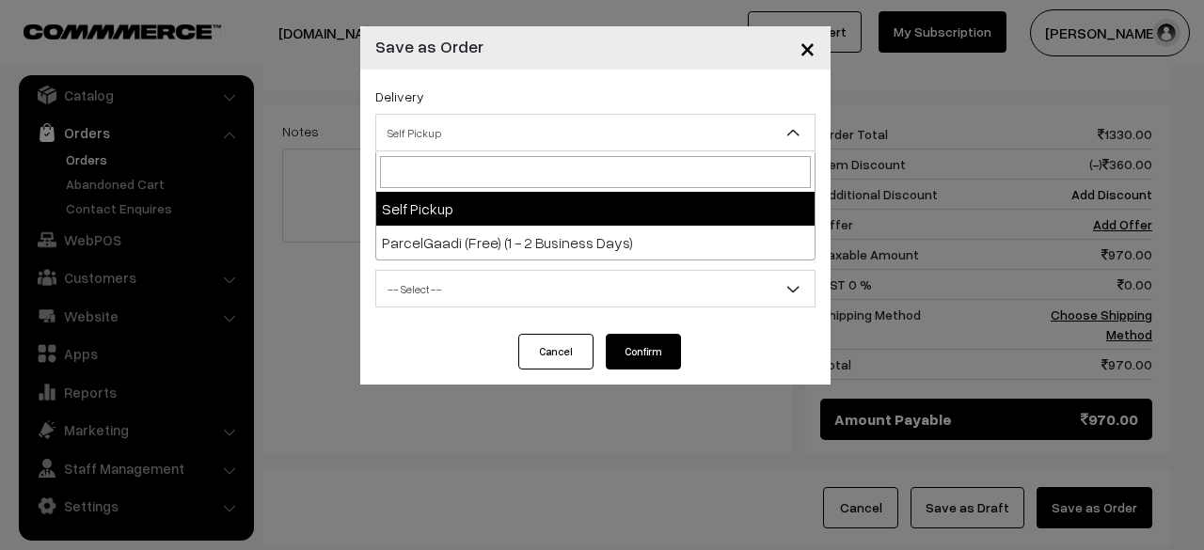
click at [766, 144] on span "Self Pickup" at bounding box center [595, 133] width 438 height 33
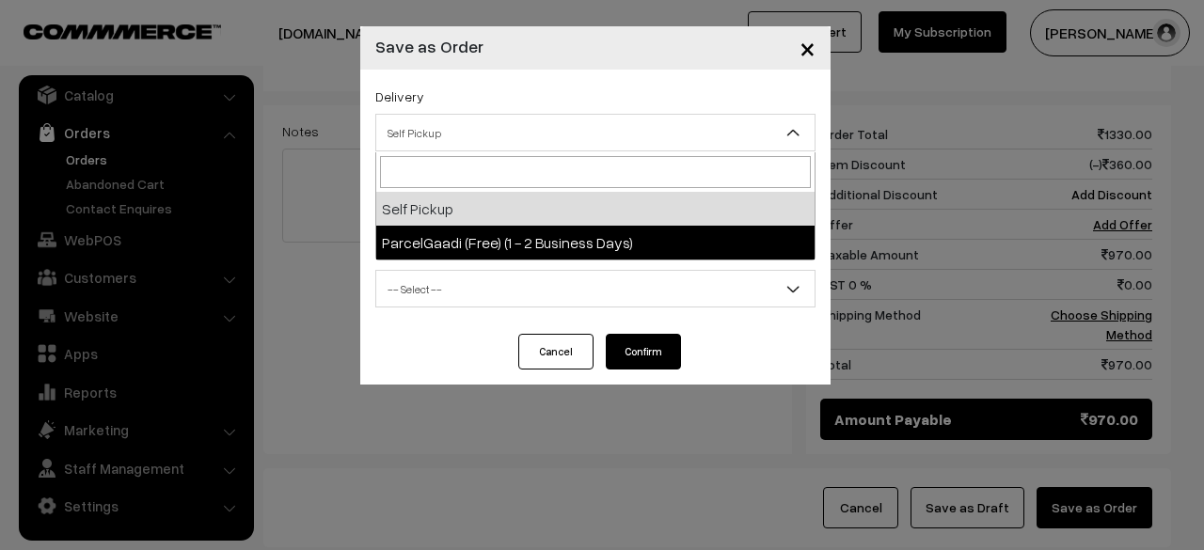
select select "PAR1"
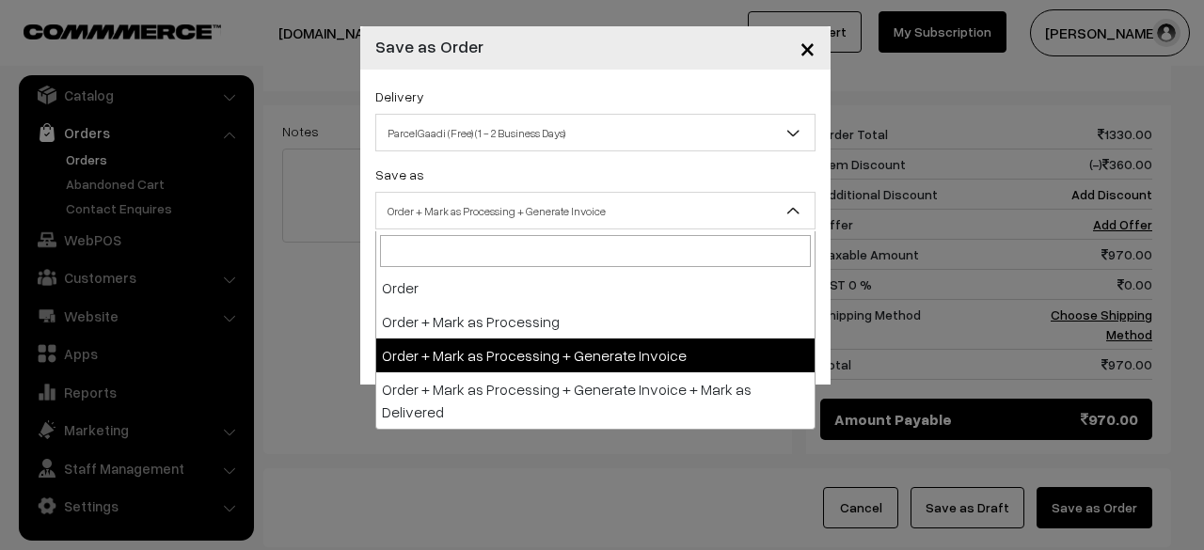
click at [704, 222] on span "Order + Mark as Processing + Generate Invoice" at bounding box center [595, 211] width 438 height 33
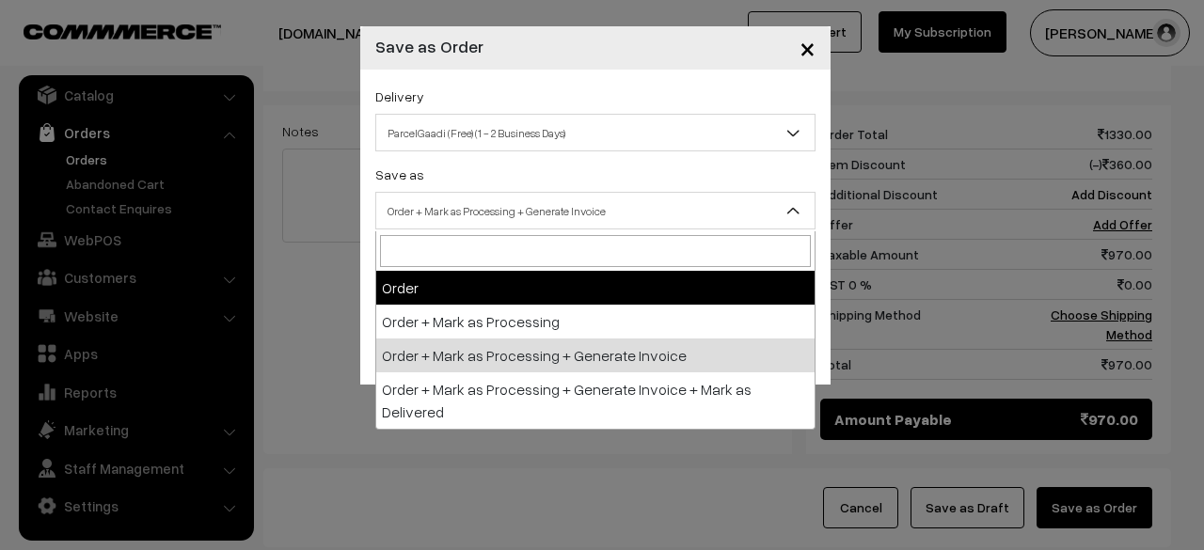
select select "1"
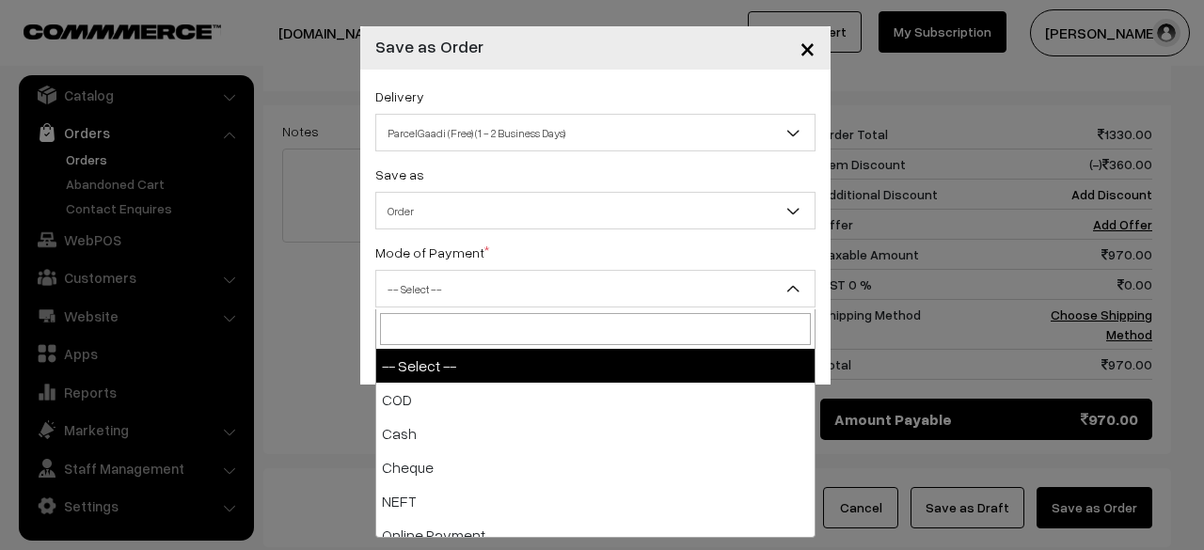
click at [753, 296] on span "-- Select --" at bounding box center [595, 289] width 438 height 33
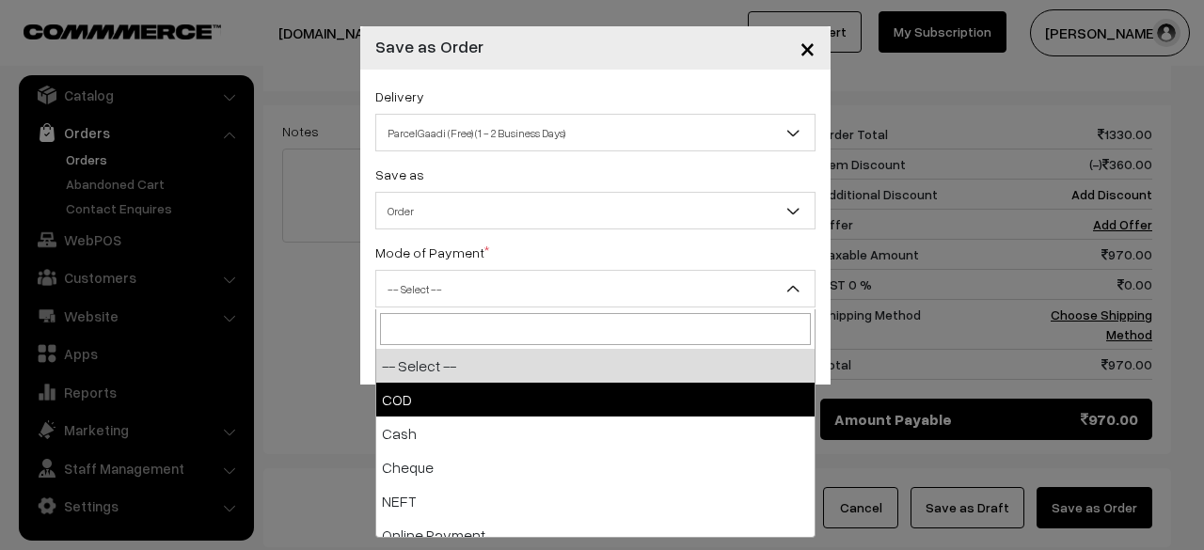
select select "1"
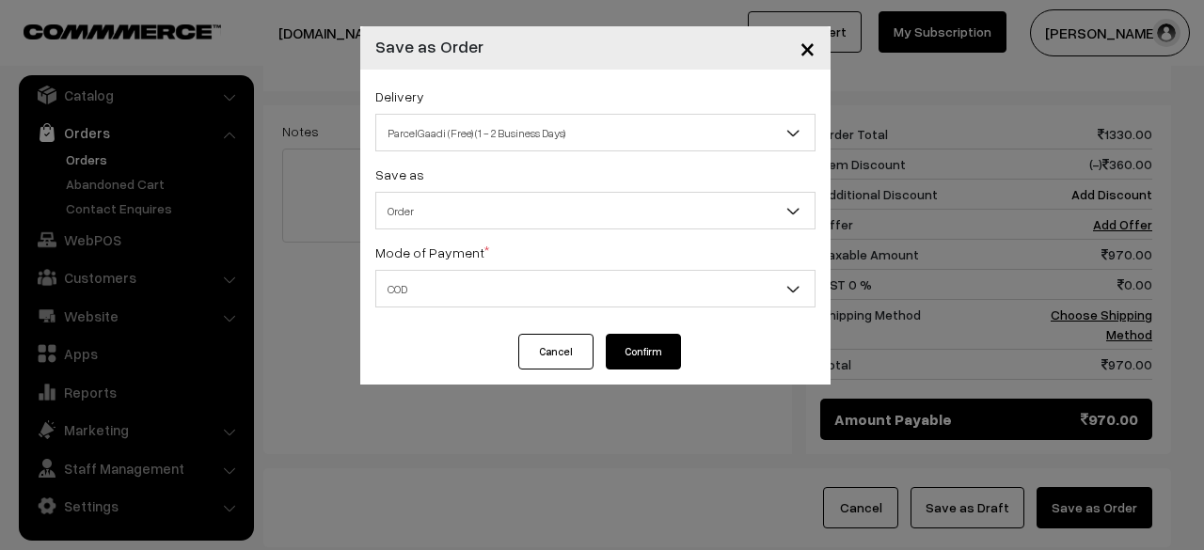
click at [657, 356] on button "Confirm" at bounding box center [643, 352] width 75 height 36
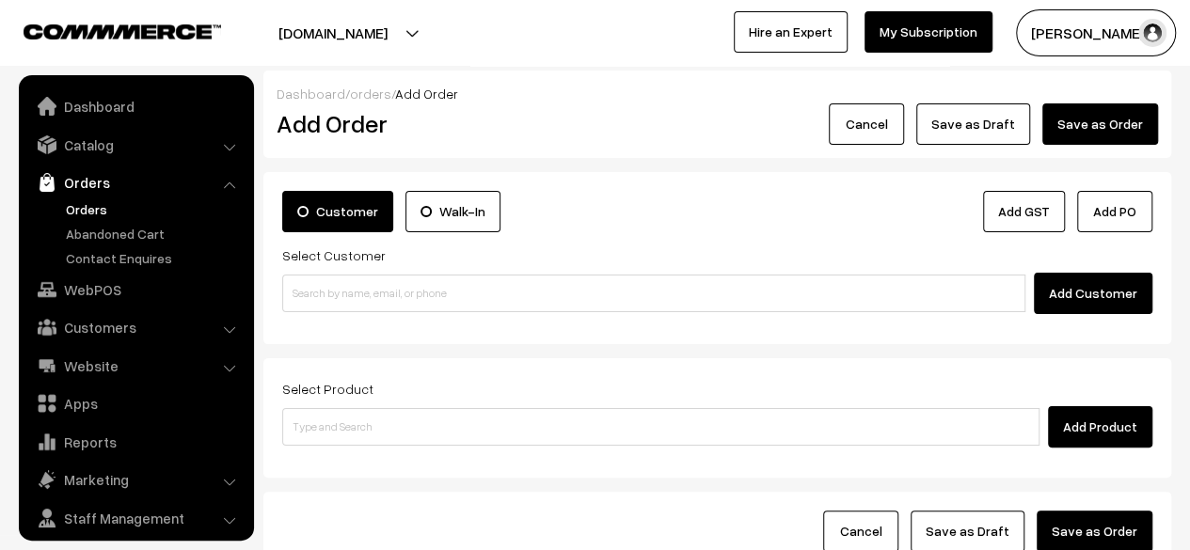
scroll to position [50, 0]
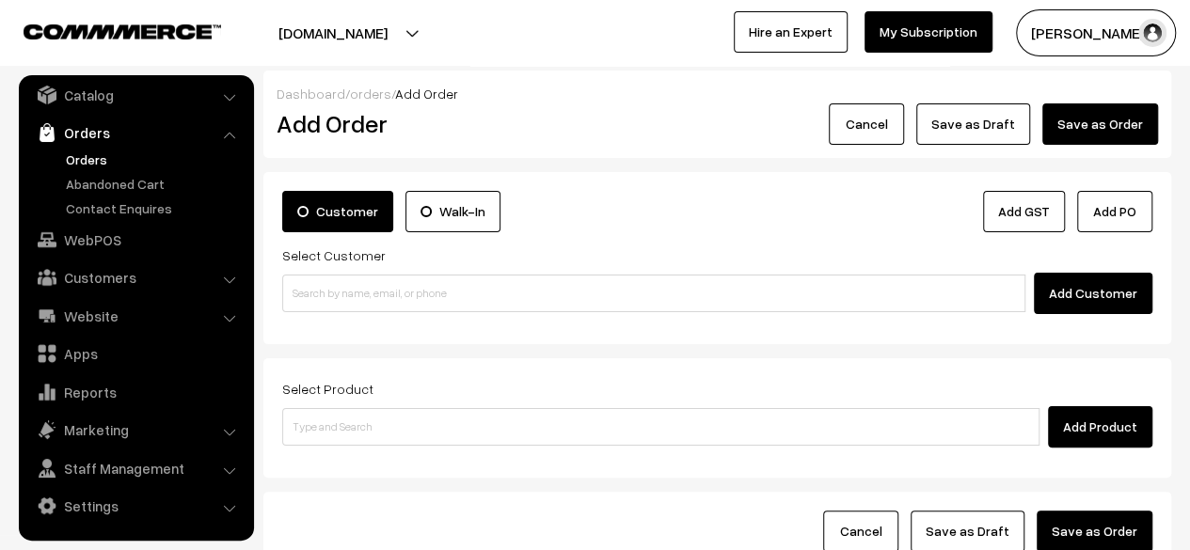
click at [87, 159] on link "Orders" at bounding box center [154, 160] width 186 height 20
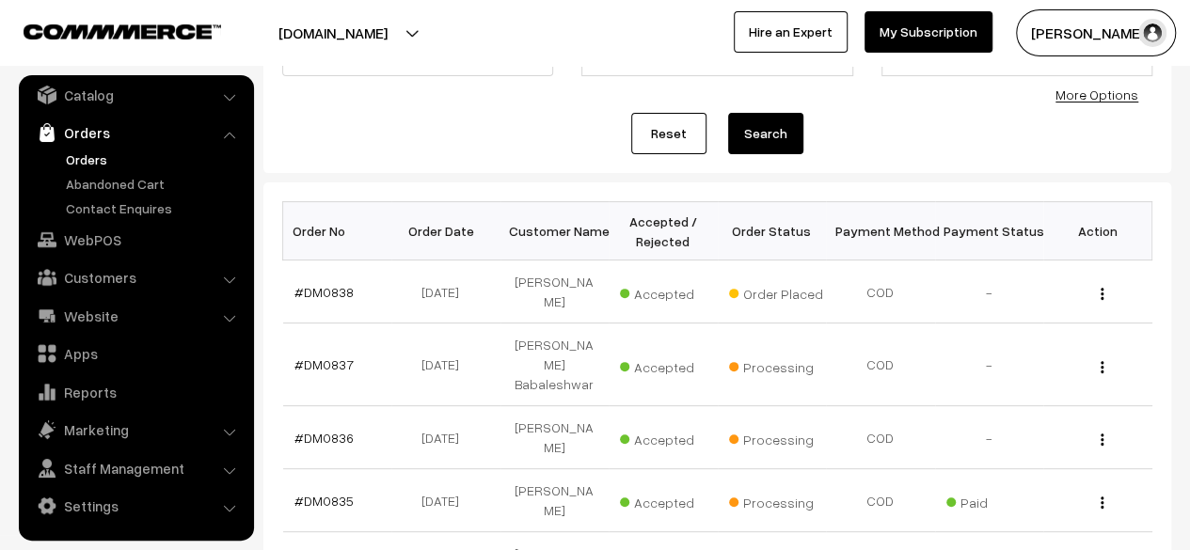
scroll to position [197, 0]
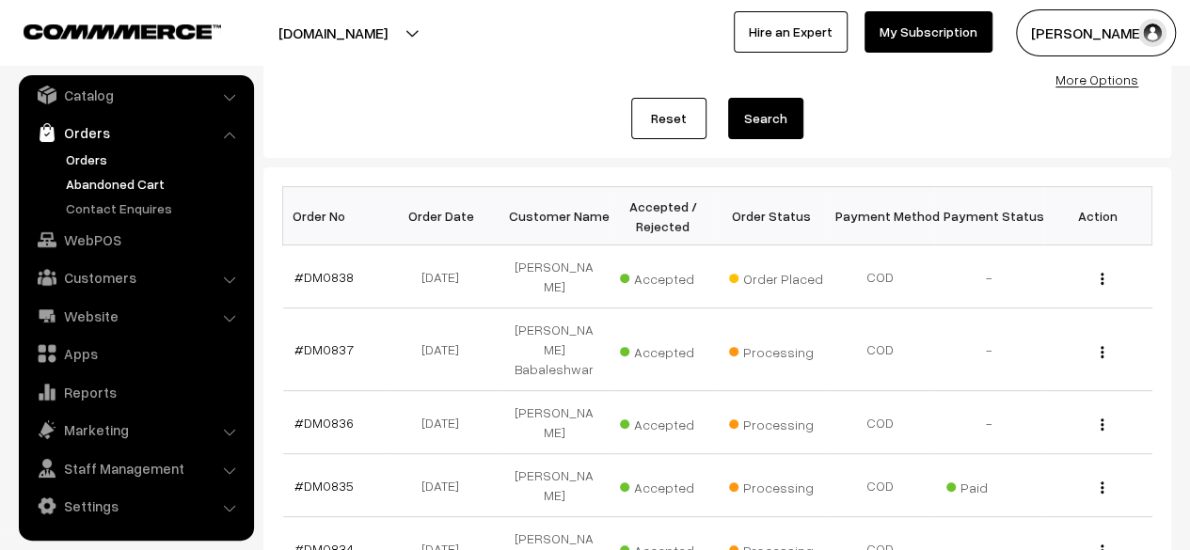
click at [113, 185] on link "Abandoned Cart" at bounding box center [154, 184] width 186 height 20
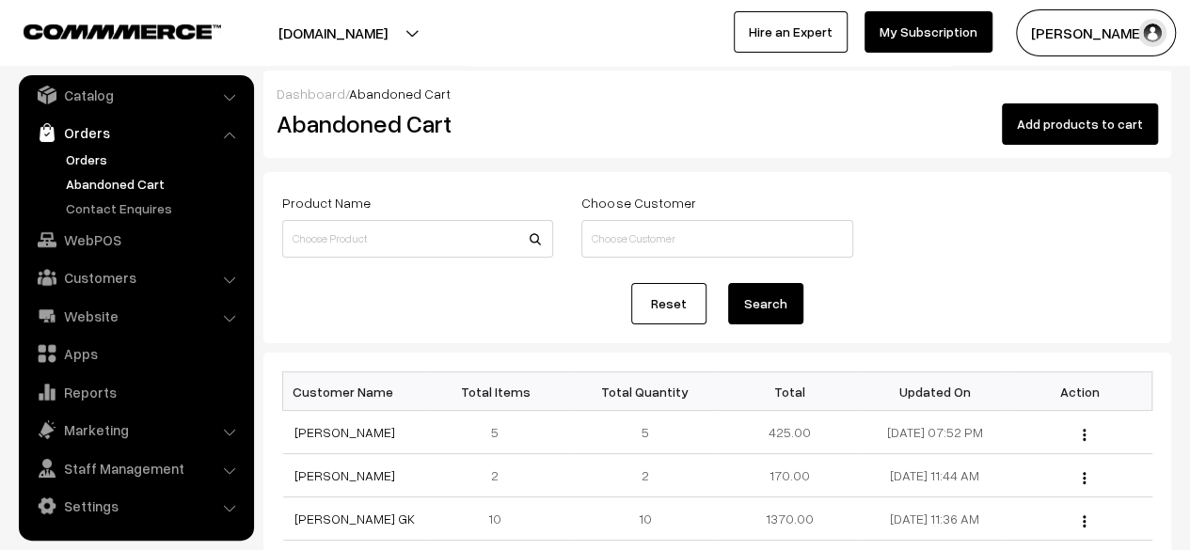
click at [88, 157] on link "Orders" at bounding box center [154, 160] width 186 height 20
